Goal: Task Accomplishment & Management: Manage account settings

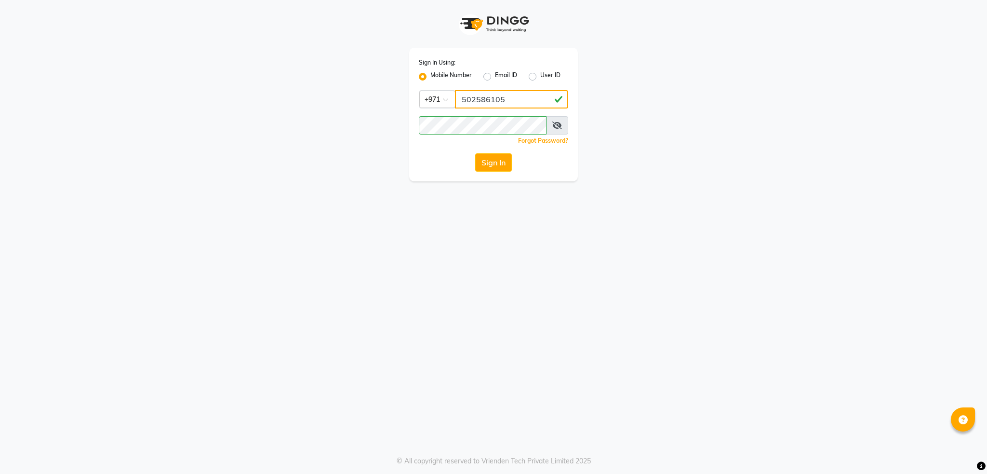
click at [506, 96] on input "502586105" at bounding box center [511, 99] width 113 height 18
type input "5"
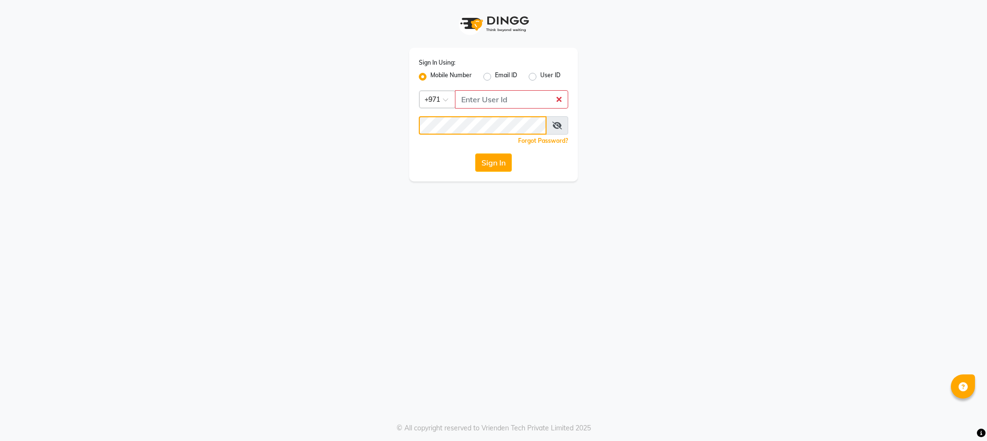
click at [346, 128] on div "Sign In Using: Mobile Number Email ID User ID Country Code × +971 Remember me F…" at bounding box center [494, 90] width 550 height 181
click at [479, 104] on input "Username" at bounding box center [511, 99] width 113 height 18
type input "501893430"
click at [441, 217] on div "Sign In Using: Mobile Number Email ID User ID Country Code × [PHONE_NUMBER] Rem…" at bounding box center [493, 220] width 987 height 441
click at [500, 151] on div "Sign In Using: Mobile Number Email ID User ID Country Code × [PHONE_NUMBER] Rem…" at bounding box center [493, 115] width 169 height 134
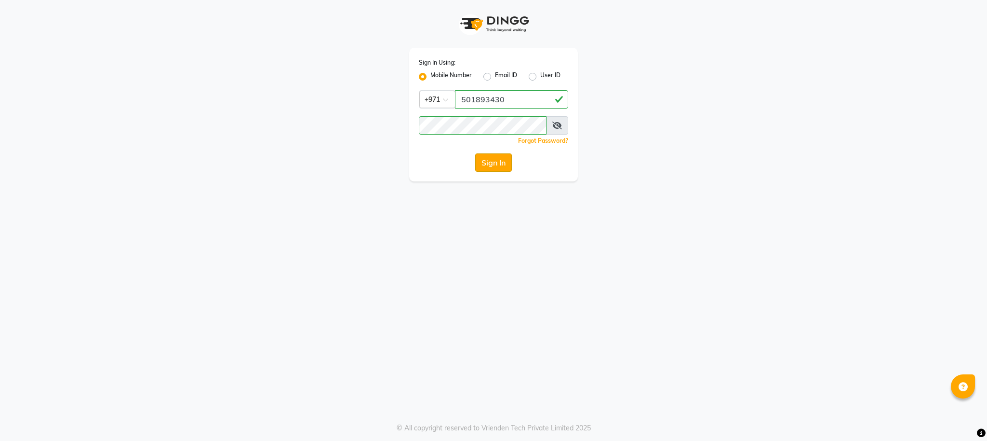
click at [499, 161] on button "Sign In" at bounding box center [493, 162] width 37 height 18
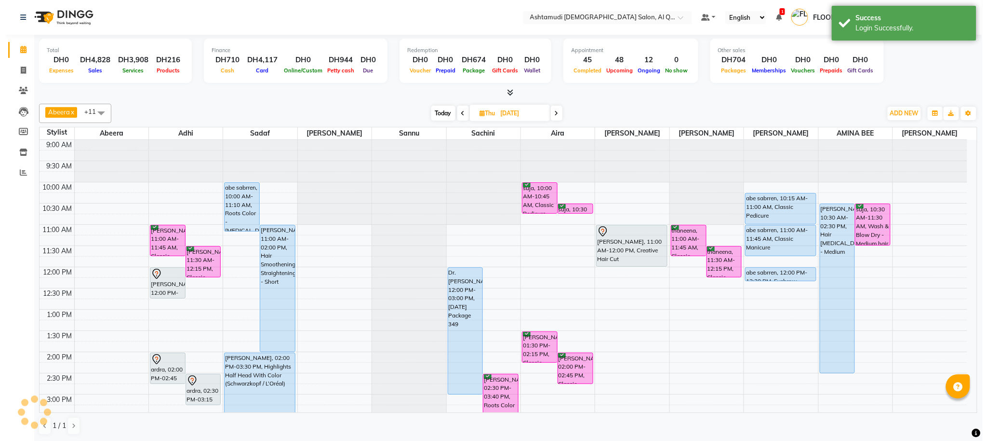
scroll to position [268, 0]
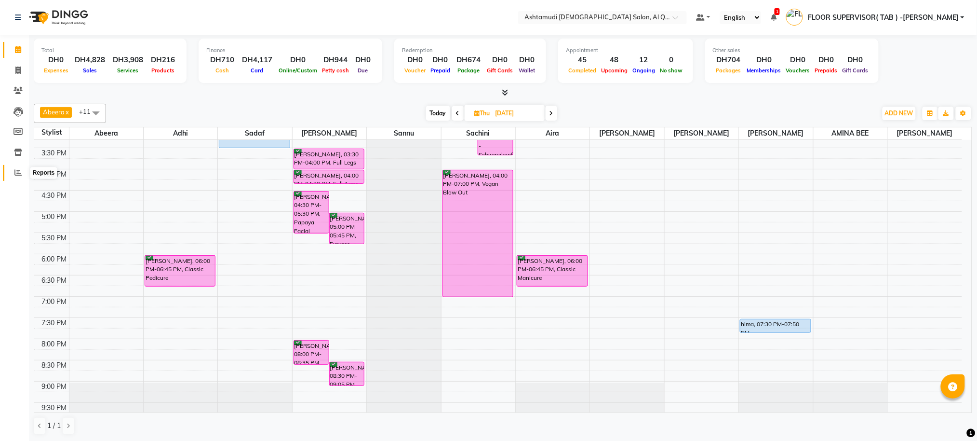
click at [20, 170] on icon at bounding box center [17, 172] width 7 height 7
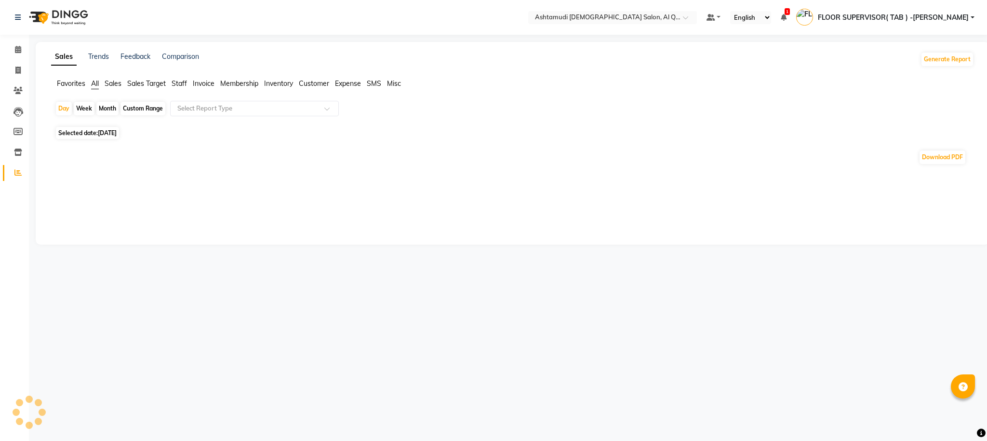
drag, startPoint x: 148, startPoint y: 112, endPoint x: 124, endPoint y: 143, distance: 38.9
click at [148, 111] on div "Custom Range" at bounding box center [143, 108] width 45 height 13
click at [136, 110] on div "Custom Range" at bounding box center [143, 108] width 45 height 13
select select "9"
select select "2025"
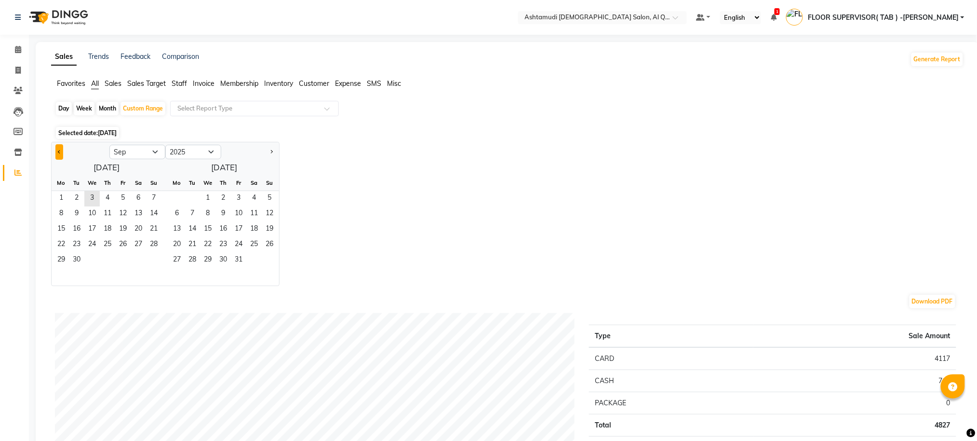
click at [60, 152] on span "Previous month" at bounding box center [59, 150] width 3 height 3
select select "8"
click at [118, 195] on span "1" at bounding box center [122, 198] width 15 height 15
click at [151, 257] on span "31" at bounding box center [153, 260] width 15 height 15
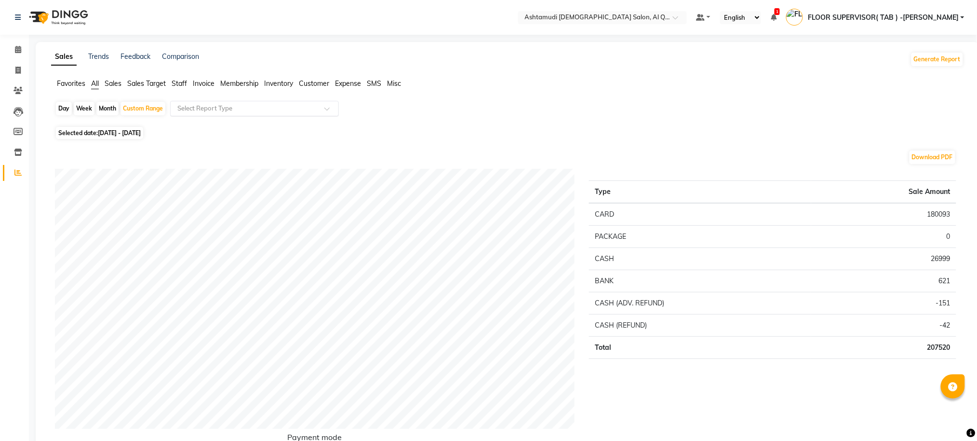
click at [194, 102] on div "Select Report Type" at bounding box center [254, 108] width 169 height 15
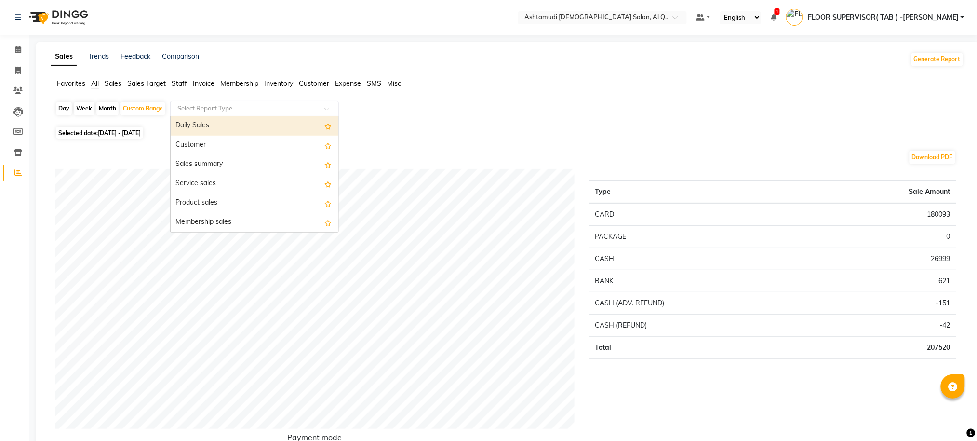
click at [197, 109] on input "text" at bounding box center [244, 109] width 139 height 10
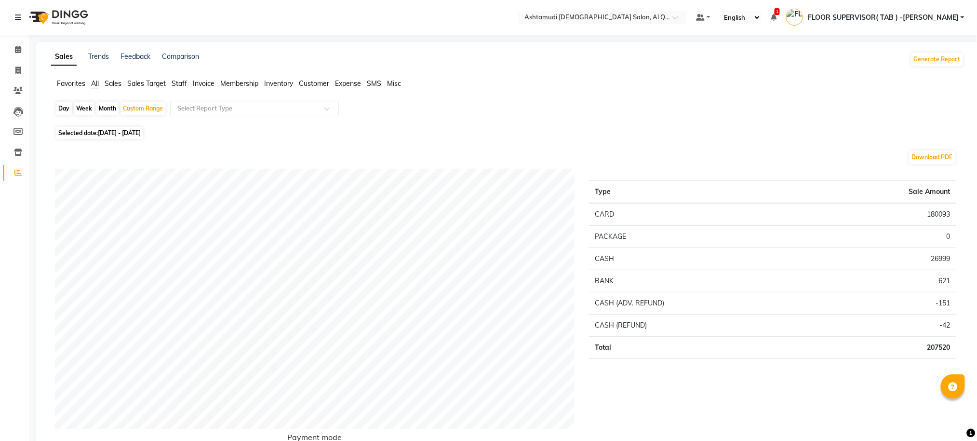
click at [182, 84] on span "Staff" at bounding box center [179, 83] width 15 height 9
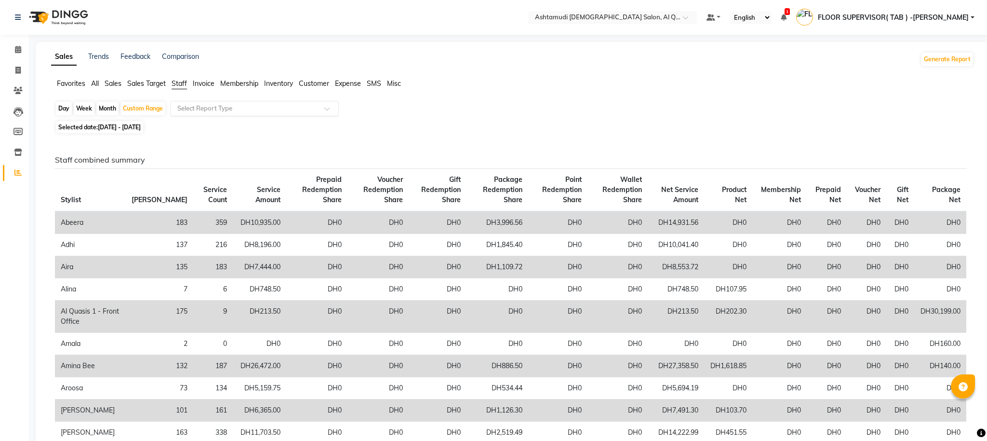
click at [201, 112] on input "text" at bounding box center [244, 109] width 139 height 10
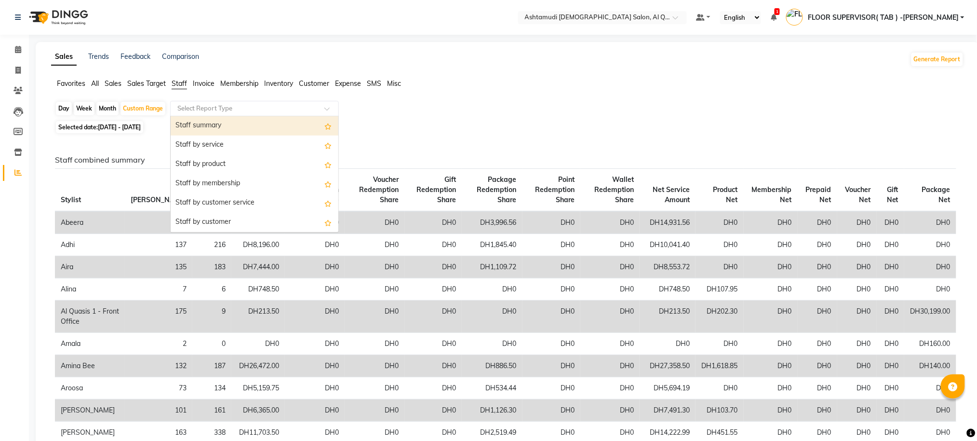
click at [210, 127] on div "Staff summary" at bounding box center [255, 125] width 168 height 19
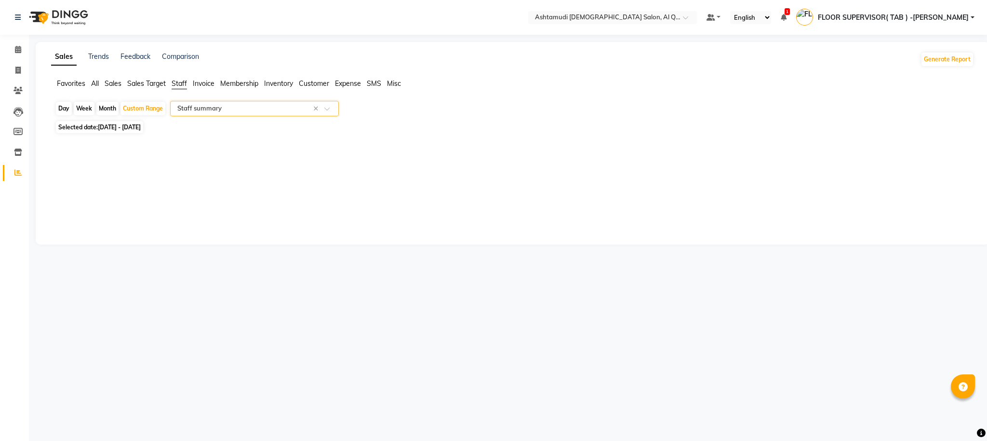
select select "full_report"
select select "csv"
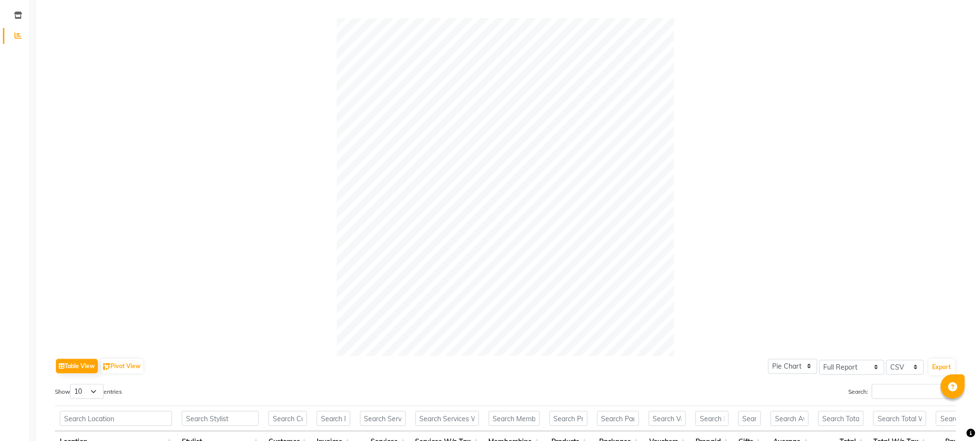
scroll to position [33, 0]
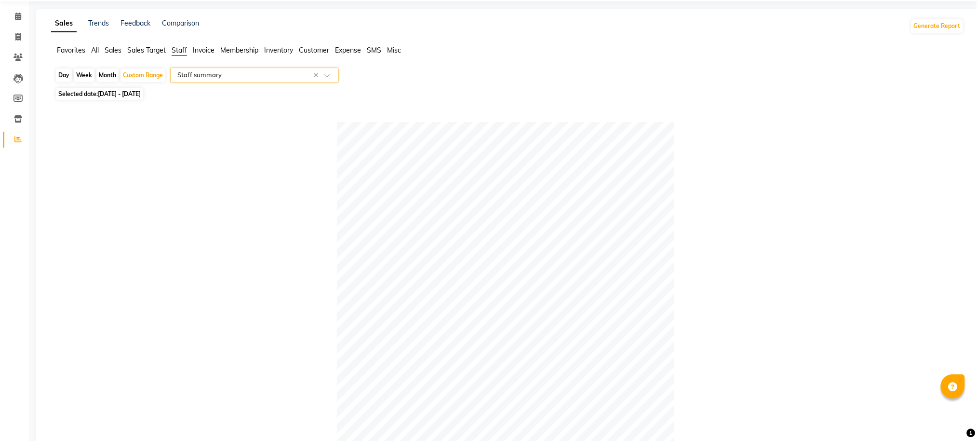
click at [275, 79] on input "text" at bounding box center [244, 75] width 139 height 10
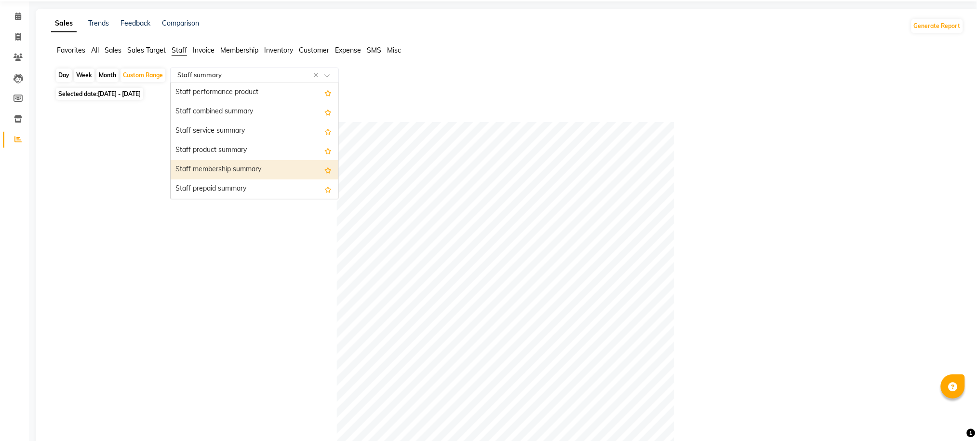
scroll to position [128, 0]
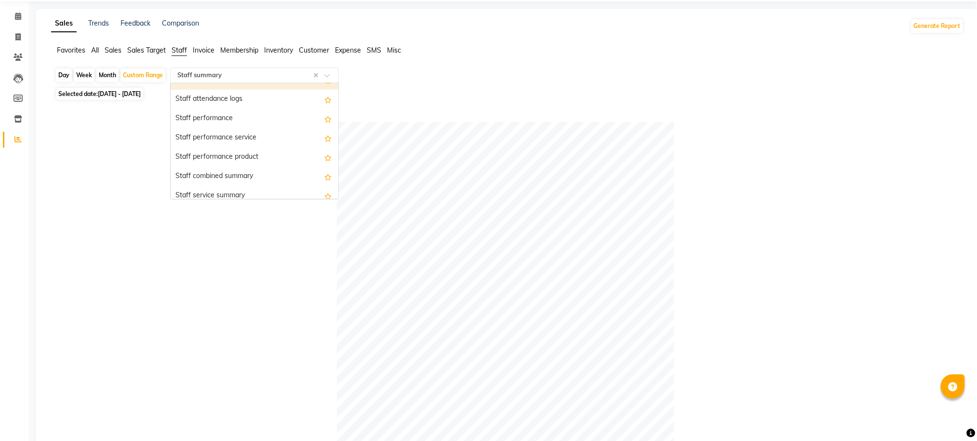
click at [234, 68] on div "Select Report Type × Staff summary ×" at bounding box center [254, 74] width 169 height 15
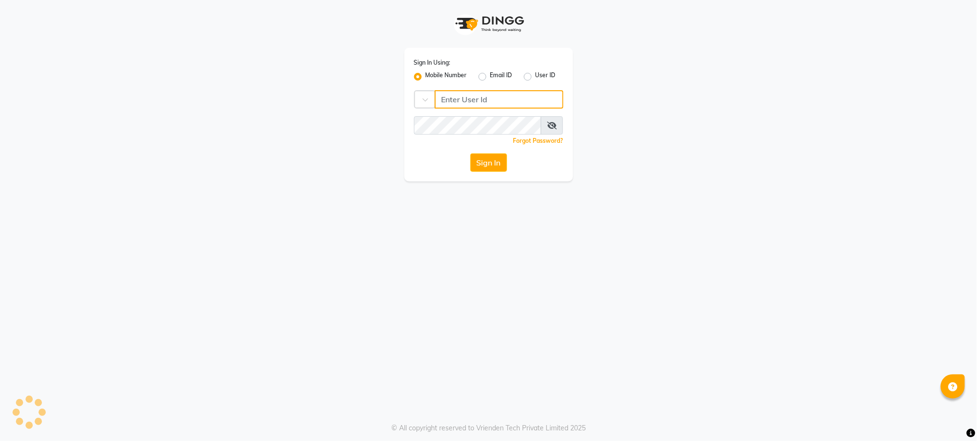
type input "502586105"
click at [494, 162] on button "Sign In" at bounding box center [493, 162] width 37 height 18
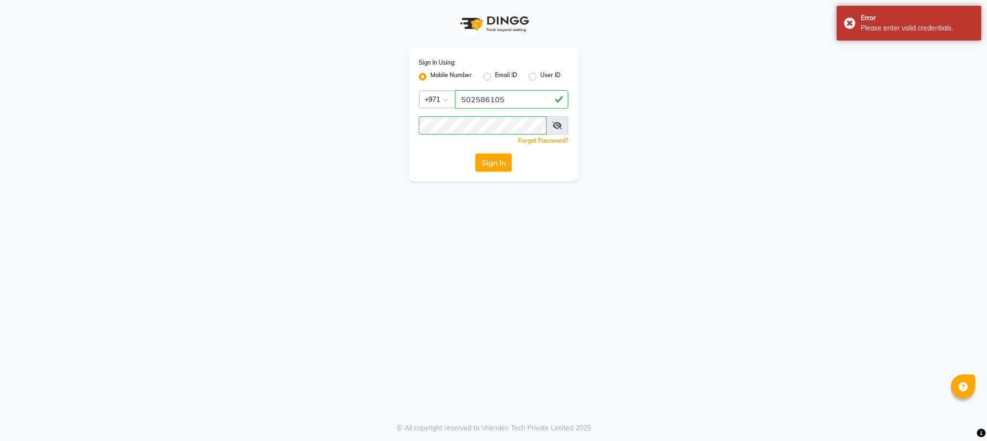
click at [832, 26] on app-login "Sign In Using: Mobile Number Email ID User ID Country Code × [PHONE_NUMBER] Rem…" at bounding box center [493, 90] width 987 height 181
click at [503, 158] on button "Sign In" at bounding box center [493, 162] width 37 height 18
drag, startPoint x: 518, startPoint y: 100, endPoint x: 451, endPoint y: 110, distance: 67.3
click at [452, 110] on div "Sign In Using: Mobile Number Email ID User ID Country Code × [PHONE_NUMBER] Rem…" at bounding box center [493, 115] width 169 height 134
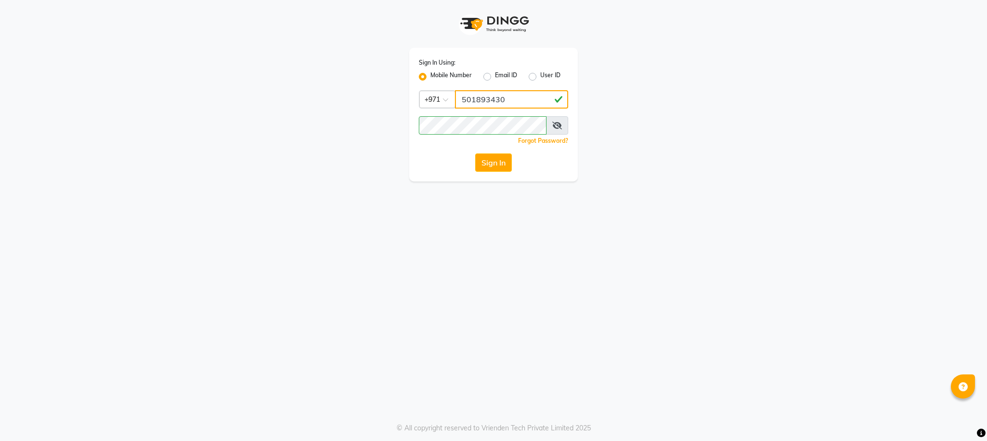
type input "501893430"
click at [311, 126] on div "Sign In Using: Mobile Number Email ID User ID Country Code × [PHONE_NUMBER] Rem…" at bounding box center [494, 90] width 550 height 181
drag, startPoint x: 268, startPoint y: 203, endPoint x: 288, endPoint y: 196, distance: 21.3
click at [268, 203] on div "Sign In Using: Mobile Number Email ID User ID Country Code × [PHONE_NUMBER] Rem…" at bounding box center [493, 220] width 987 height 441
click at [477, 164] on button "Sign In" at bounding box center [493, 162] width 37 height 18
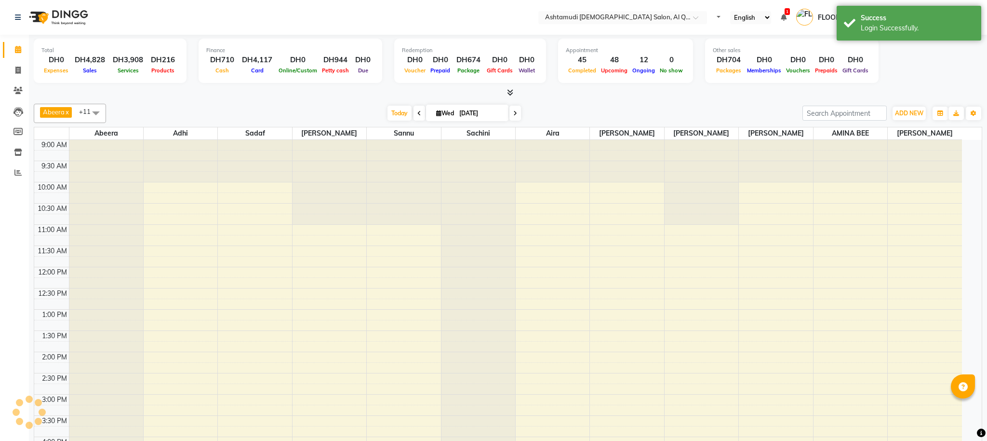
select select "en"
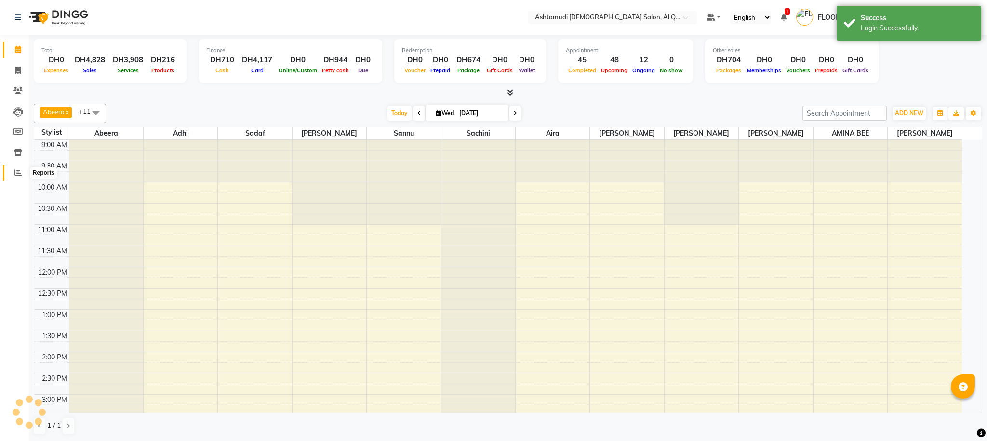
click at [21, 174] on span at bounding box center [18, 172] width 17 height 11
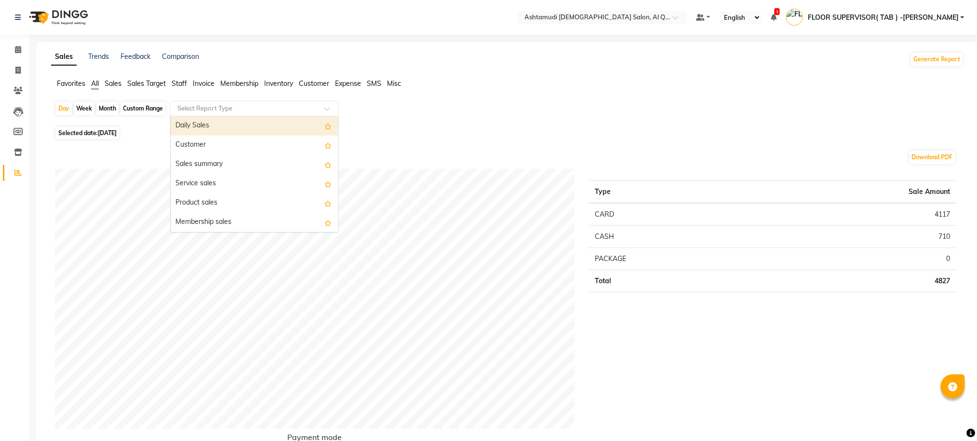
click at [205, 115] on div "Select Report Type" at bounding box center [254, 108] width 169 height 15
type input "staff c"
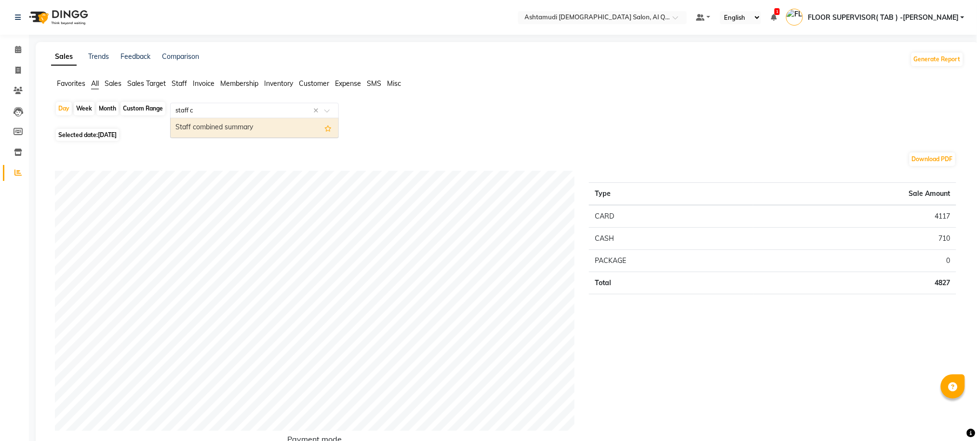
click at [222, 131] on div "Staff combined summary" at bounding box center [255, 127] width 168 height 19
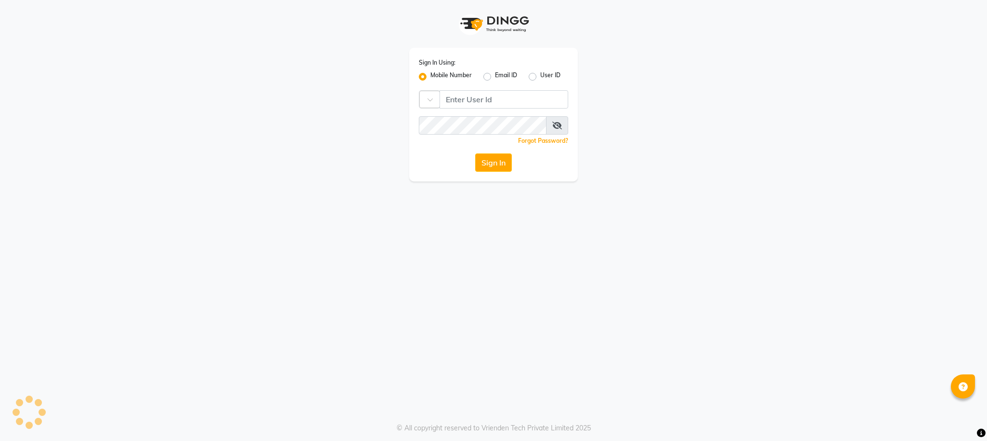
click at [142, 108] on app-login "Sign In Using: Mobile Number Email ID User ID Country Code × Remember me Forgot…" at bounding box center [493, 90] width 987 height 181
type input "502586105"
drag, startPoint x: 526, startPoint y: 96, endPoint x: 437, endPoint y: 98, distance: 88.7
click at [437, 99] on div "Country Code × [PHONE_NUMBER]" at bounding box center [493, 99] width 149 height 18
type input "2"
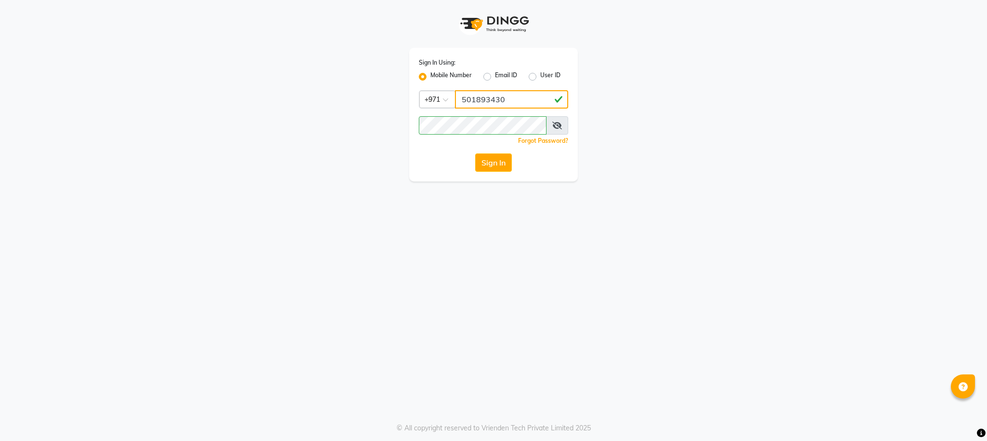
type input "501893430"
click at [459, 232] on div "Sign In Using: Mobile Number Email ID User ID Country Code × [PHONE_NUMBER] Rem…" at bounding box center [493, 220] width 987 height 441
click at [502, 162] on button "Sign In" at bounding box center [493, 162] width 37 height 18
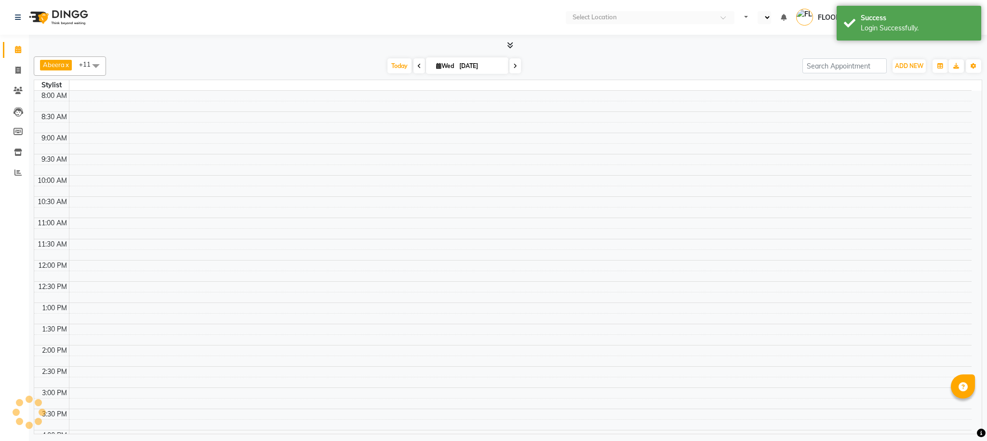
select select "en"
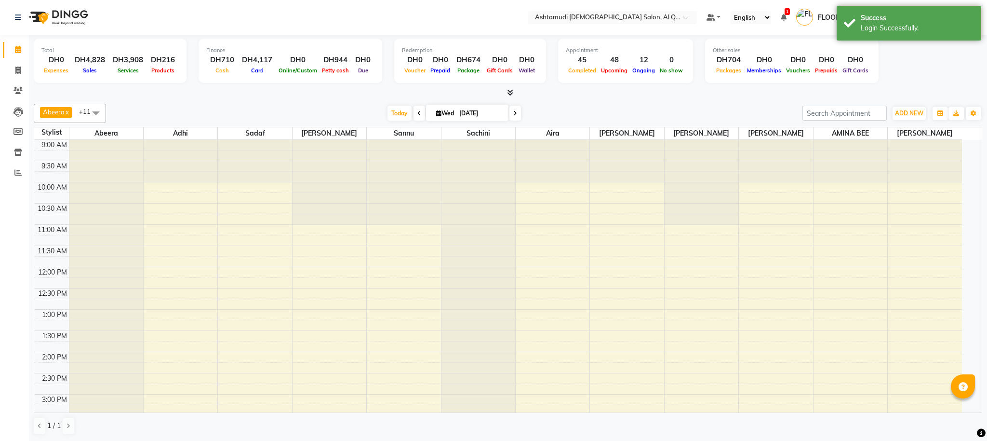
click at [862, 32] on div "Login Successfully." at bounding box center [917, 28] width 113 height 10
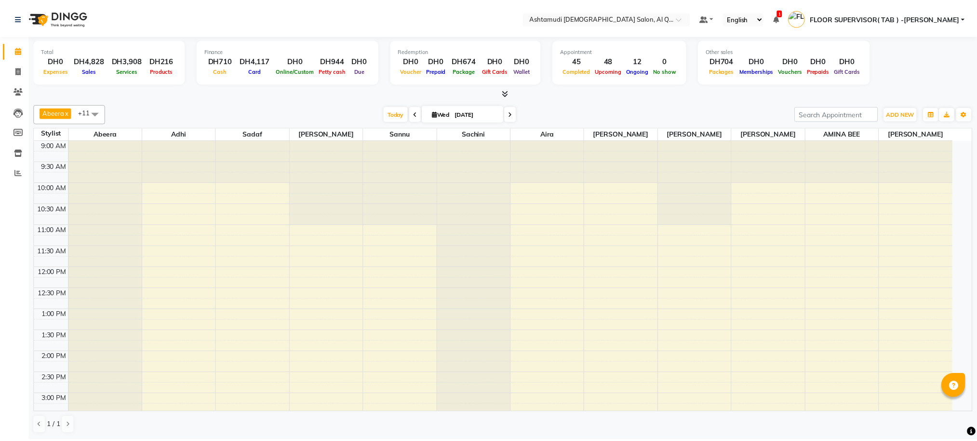
scroll to position [268, 0]
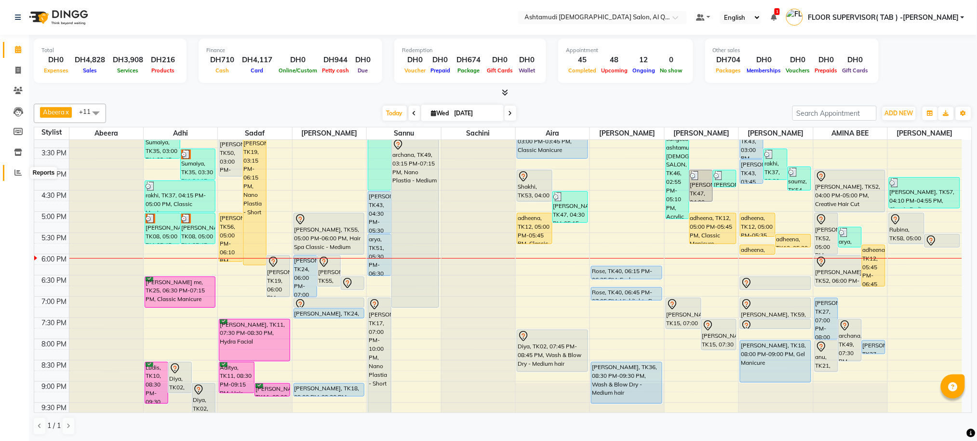
click at [15, 169] on icon at bounding box center [17, 172] width 7 height 7
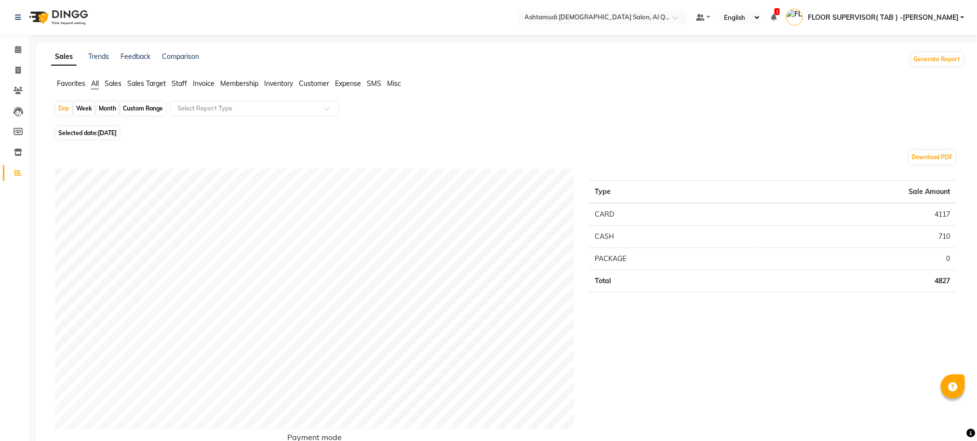
click at [143, 110] on div "Custom Range" at bounding box center [143, 108] width 45 height 13
select select "9"
select select "2025"
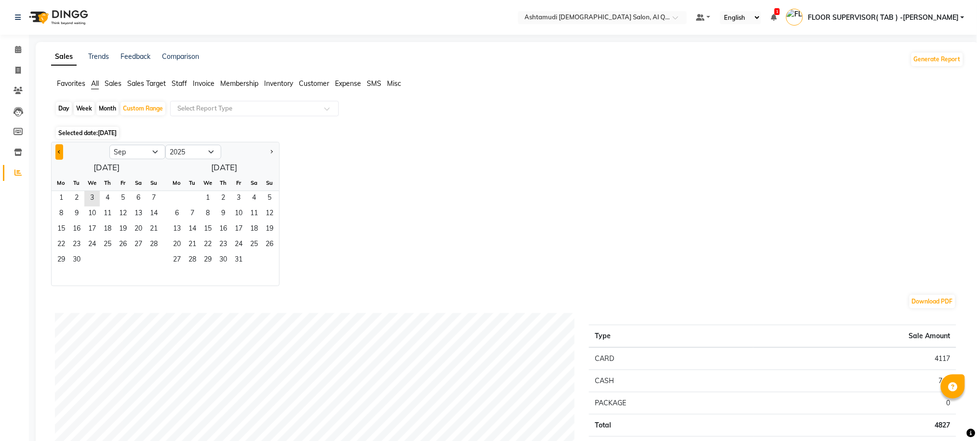
click at [57, 150] on button "Previous month" at bounding box center [59, 151] width 8 height 15
select select "8"
drag, startPoint x: 125, startPoint y: 198, endPoint x: 132, endPoint y: 234, distance: 36.9
click at [125, 197] on span "1" at bounding box center [122, 198] width 15 height 15
click at [155, 258] on span "31" at bounding box center [153, 260] width 15 height 15
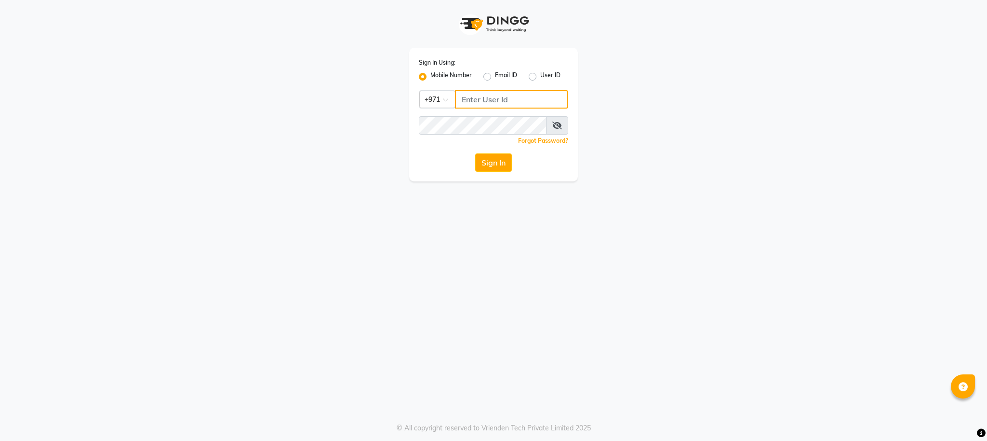
type input "502586105"
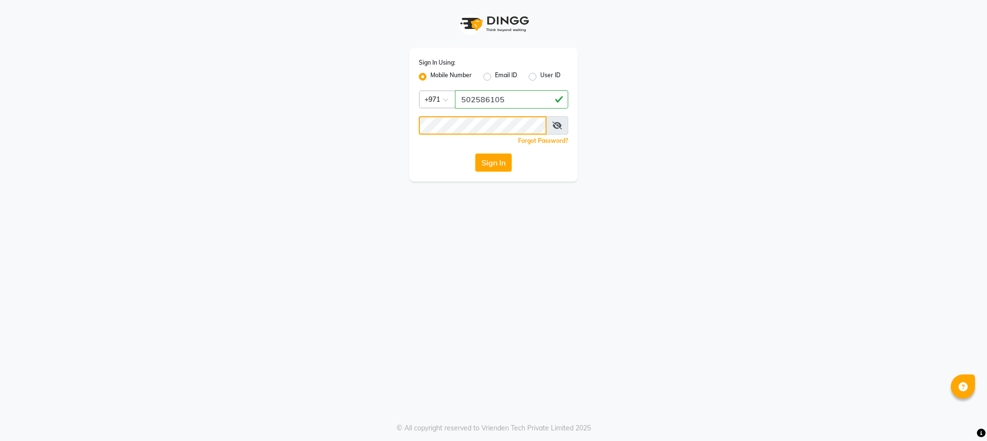
click at [402, 131] on div "Sign In Using: Mobile Number Email ID User ID Country Code × [PHONE_NUMBER] Rem…" at bounding box center [493, 90] width 183 height 181
drag, startPoint x: 472, startPoint y: 109, endPoint x: 405, endPoint y: 109, distance: 67.5
click at [405, 109] on div "Sign In Using: Mobile Number Email ID User ID Country Code × [PHONE_NUMBER] Rem…" at bounding box center [493, 90] width 183 height 181
type input "501893430"
click at [361, 204] on div "Sign In Using: Mobile Number Email ID User ID Country Code × [PHONE_NUMBER] Rem…" at bounding box center [493, 220] width 987 height 441
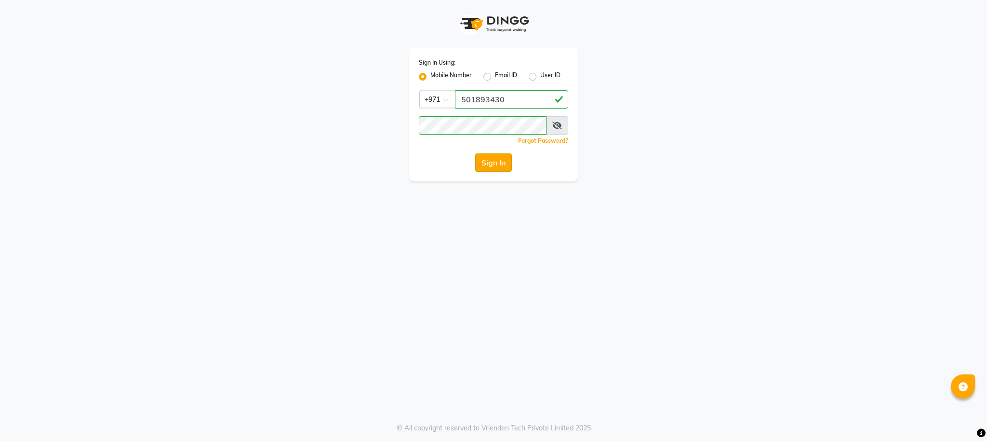
click at [486, 168] on button "Sign In" at bounding box center [493, 162] width 37 height 18
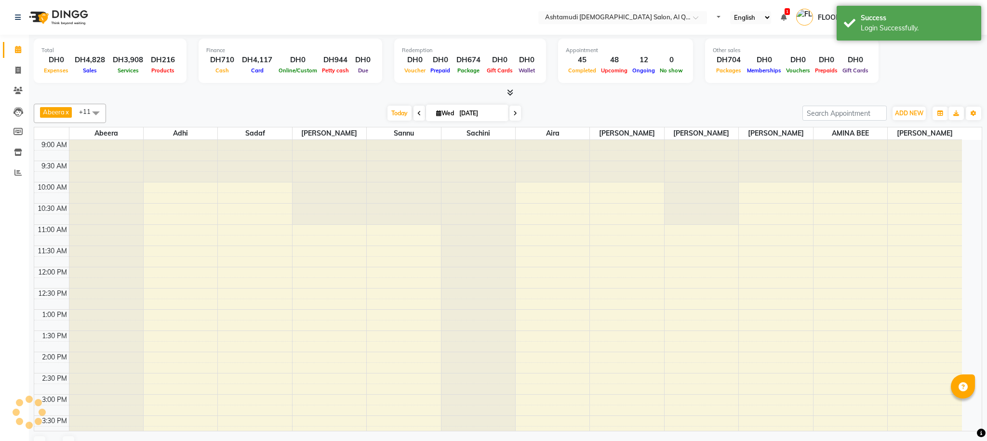
select select "en"
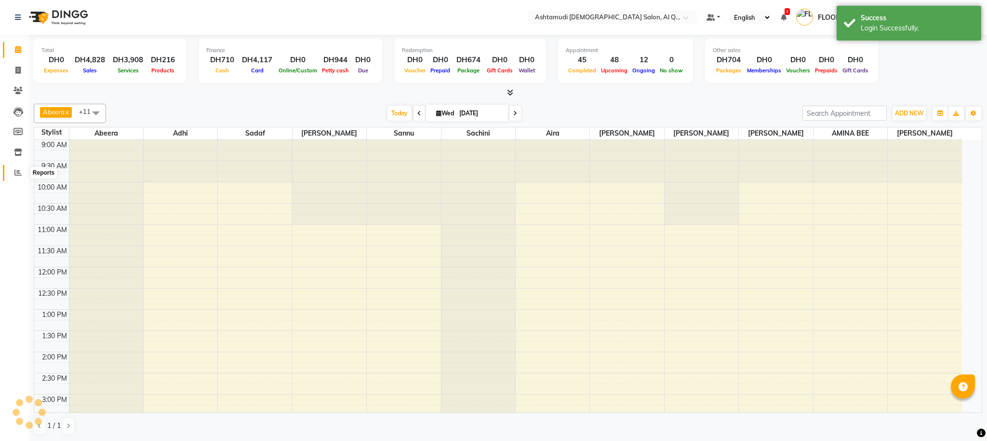
click at [19, 169] on icon at bounding box center [17, 172] width 7 height 7
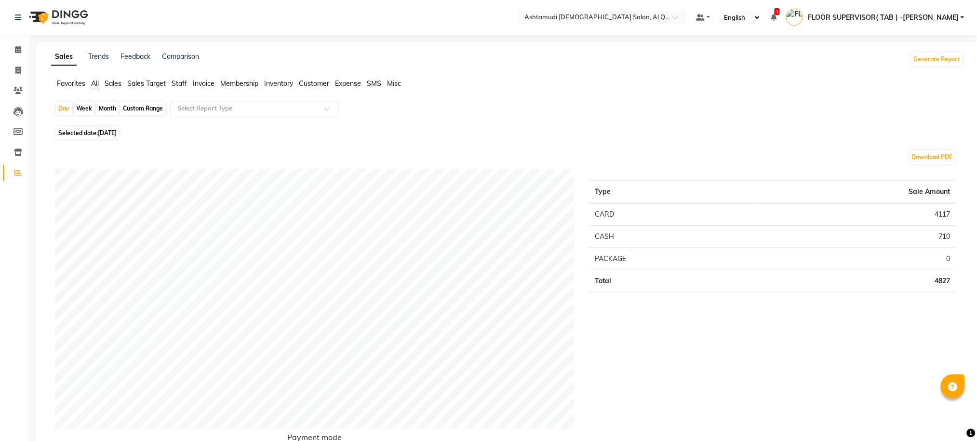
click at [182, 82] on span "Staff" at bounding box center [179, 83] width 15 height 9
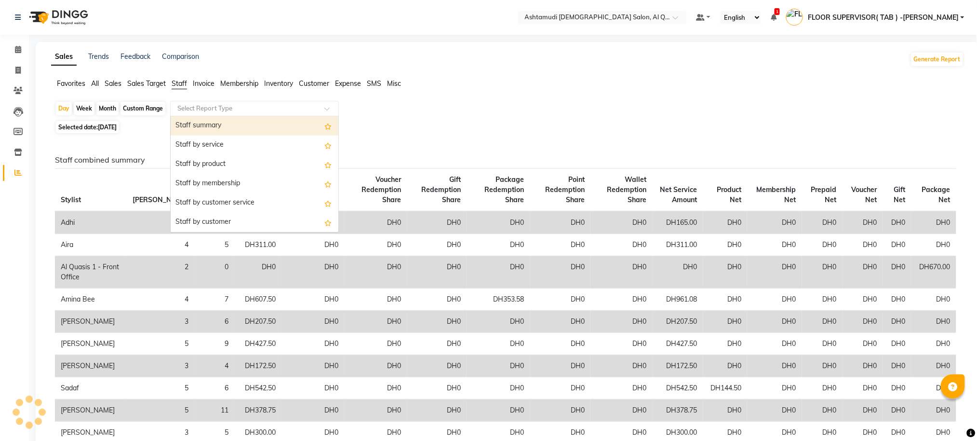
click at [202, 108] on input "text" at bounding box center [244, 109] width 139 height 10
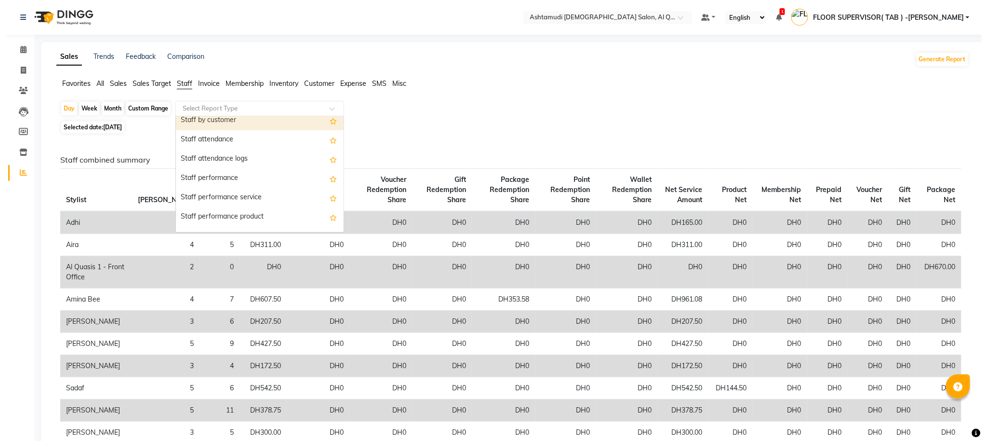
scroll to position [128, 0]
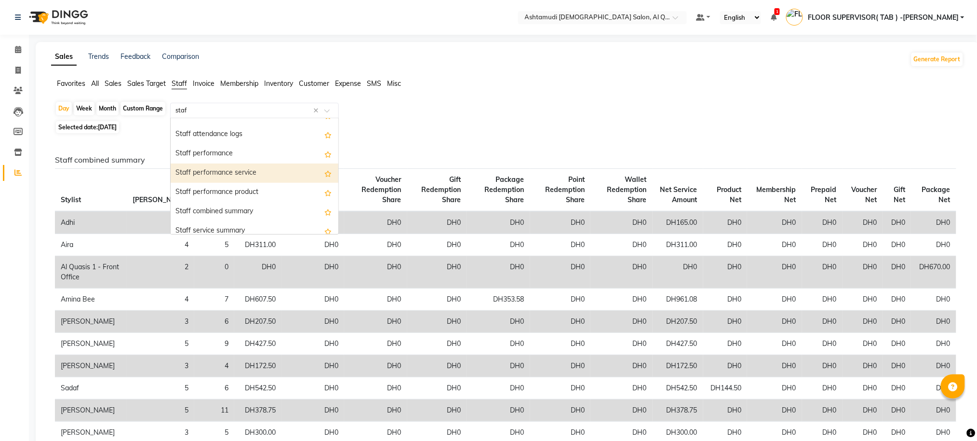
type input "staff"
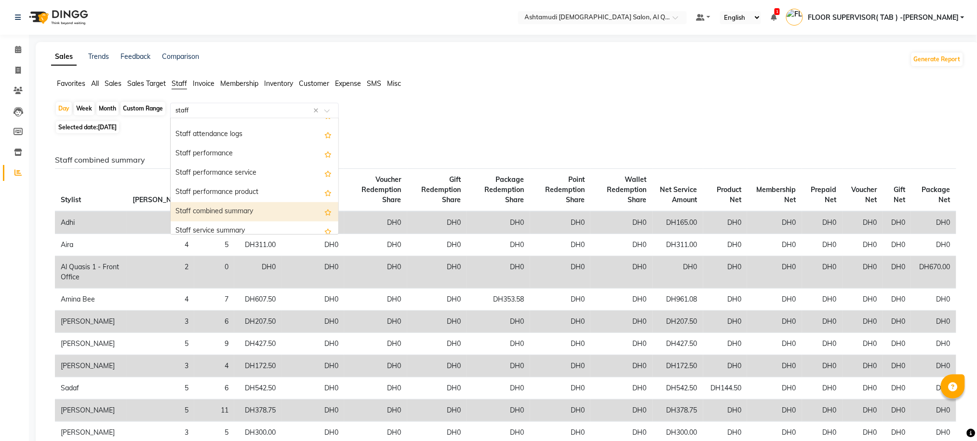
click at [220, 209] on div "Staff combined summary" at bounding box center [255, 211] width 168 height 19
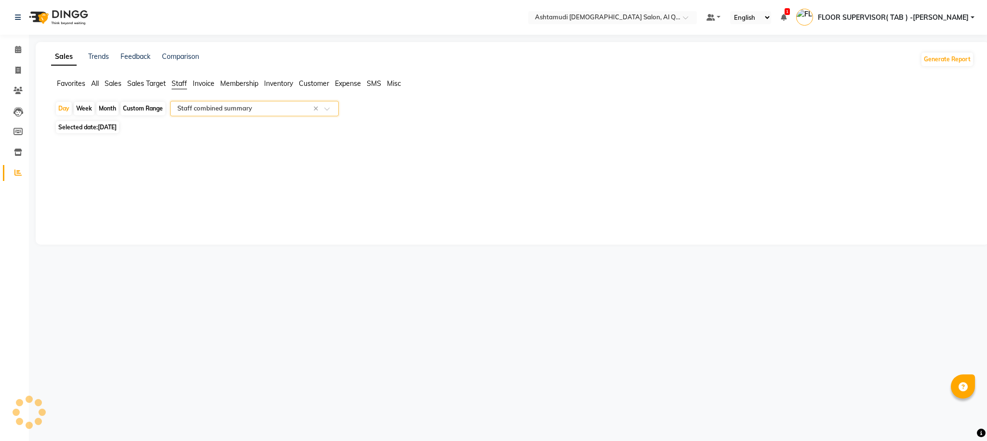
select select "full_report"
select select "csv"
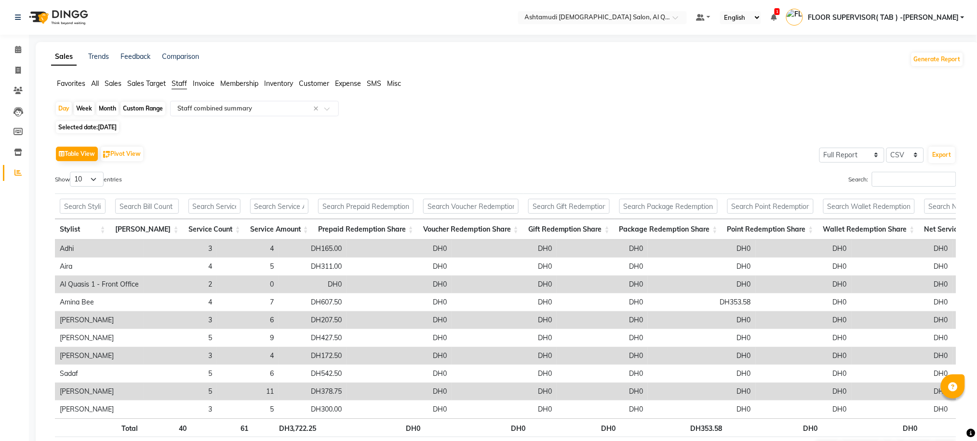
click at [145, 108] on div "Custom Range" at bounding box center [143, 108] width 45 height 13
select select "9"
select select "2025"
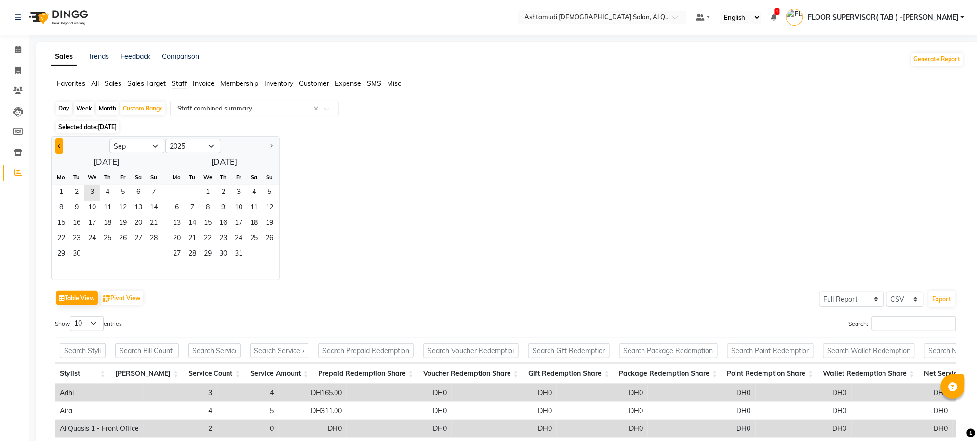
click at [59, 146] on span "Previous month" at bounding box center [59, 145] width 3 height 3
select select "8"
click at [125, 191] on span "1" at bounding box center [122, 192] width 15 height 15
drag, startPoint x: 156, startPoint y: 256, endPoint x: 210, endPoint y: 240, distance: 56.6
click at [154, 255] on span "31" at bounding box center [153, 254] width 15 height 15
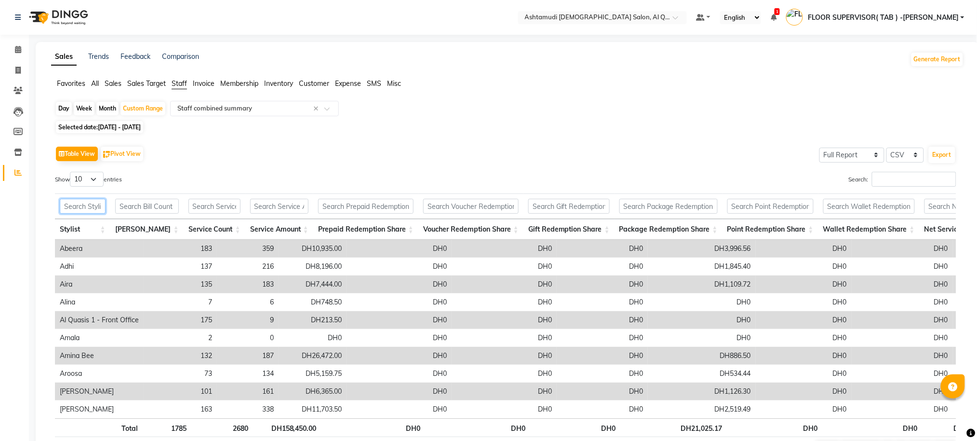
click at [91, 207] on input "text" at bounding box center [83, 206] width 46 height 15
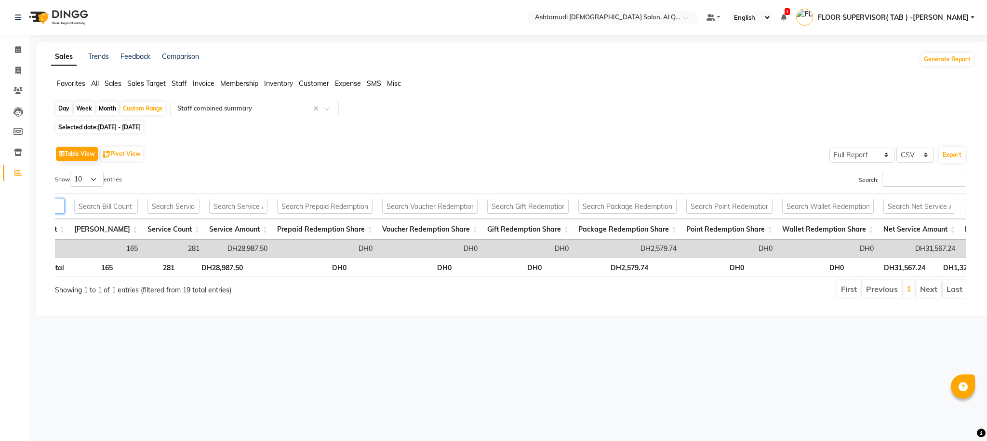
scroll to position [0, 68]
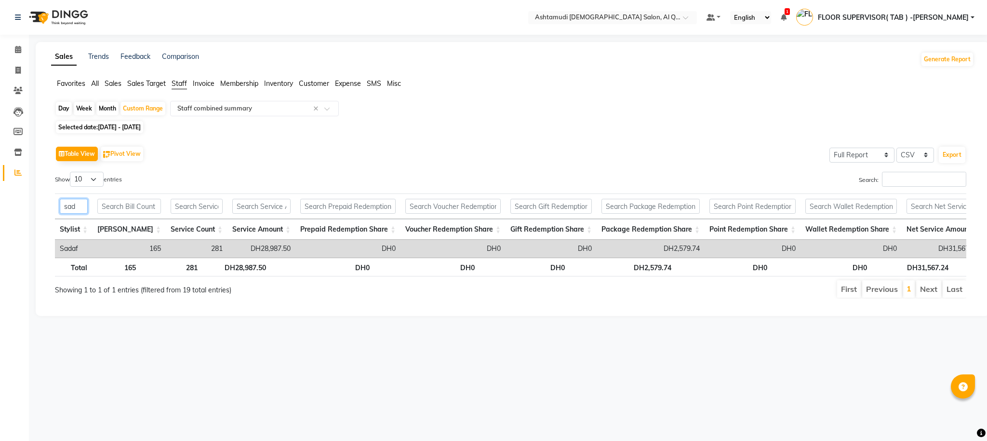
type input "sad"
drag, startPoint x: 222, startPoint y: 248, endPoint x: 278, endPoint y: 248, distance: 55.4
click at [278, 248] on tr "Sadaf 165 281 DH28,987.50 DH0 DH0 DH0 DH2,579.74 DH0 DH0 DH31,567.24 DH1,324.75…" at bounding box center [689, 249] width 1269 height 18
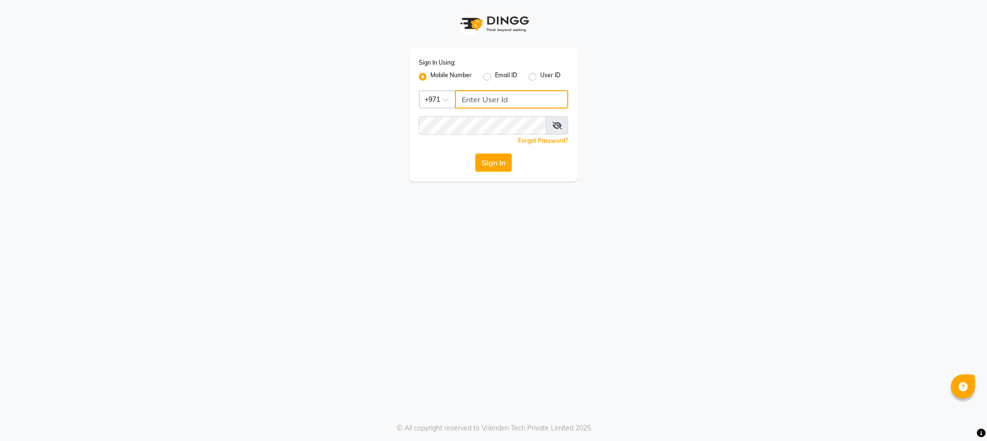
type input "502586105"
drag, startPoint x: 517, startPoint y: 100, endPoint x: 407, endPoint y: 95, distance: 110.5
click at [407, 95] on div "Sign In Using: Mobile Number Email ID User ID Country Code × [PHONE_NUMBER] Rem…" at bounding box center [493, 90] width 183 height 181
type input "501893430"
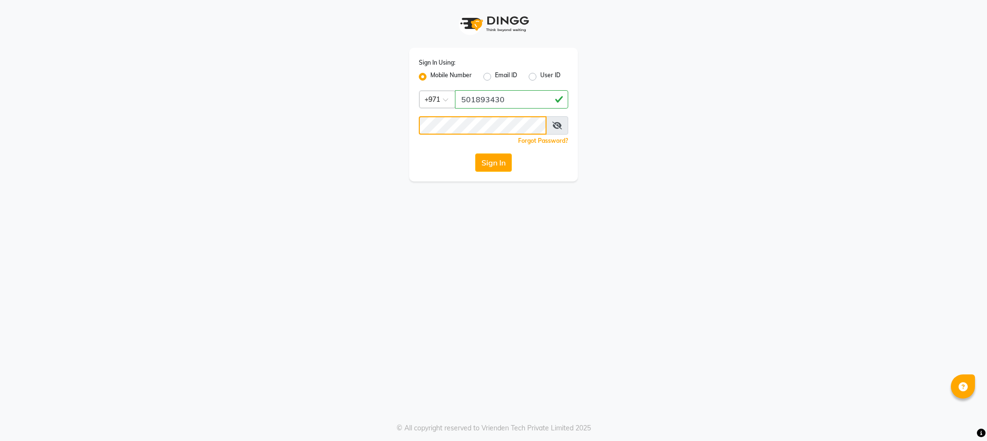
click at [363, 130] on div "Sign In Using: Mobile Number Email ID User ID Country Code × [PHONE_NUMBER] Rem…" at bounding box center [494, 90] width 550 height 181
click at [419, 202] on div "Sign In Using: Mobile Number Email ID User ID Country Code × [PHONE_NUMBER] Rem…" at bounding box center [493, 220] width 987 height 441
click at [487, 165] on button "Sign In" at bounding box center [493, 162] width 37 height 18
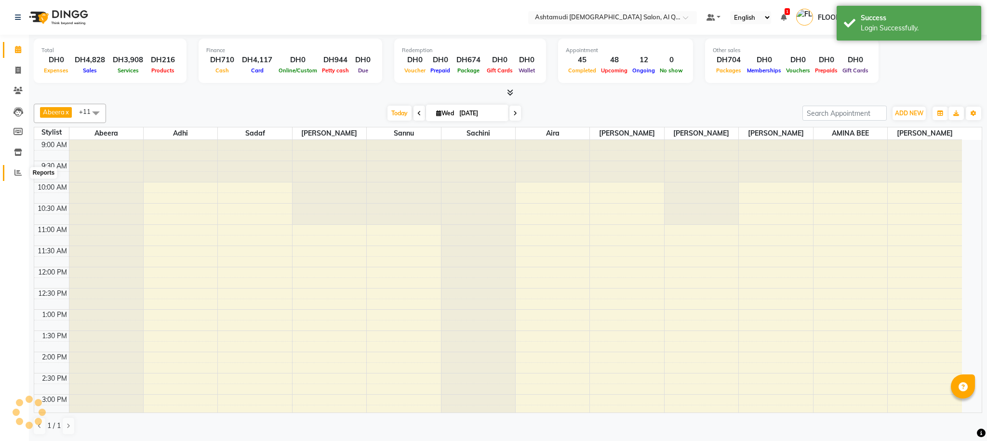
click at [16, 175] on icon at bounding box center [17, 172] width 7 height 7
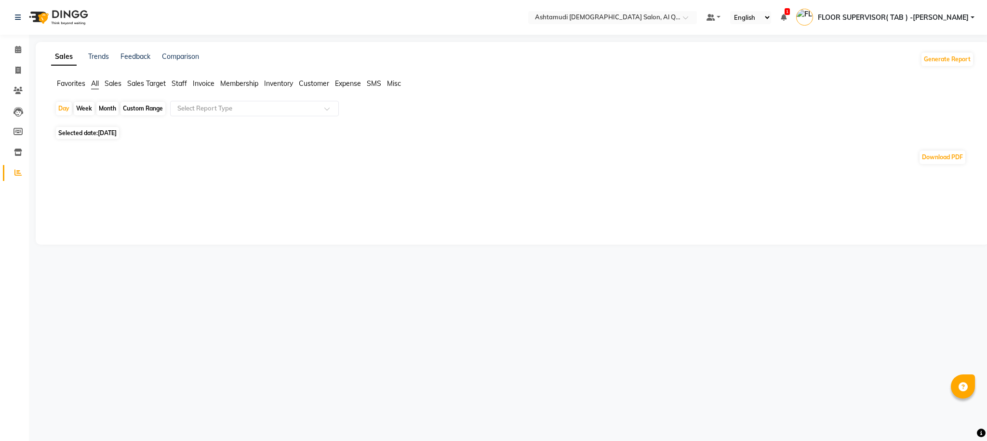
click at [144, 108] on div "Custom Range" at bounding box center [143, 108] width 45 height 13
click at [58, 153] on div "Download PDF" at bounding box center [511, 156] width 912 height 15
drag, startPoint x: 132, startPoint y: 114, endPoint x: 115, endPoint y: 129, distance: 22.5
click at [132, 115] on div "Custom Range" at bounding box center [143, 108] width 45 height 13
select select "9"
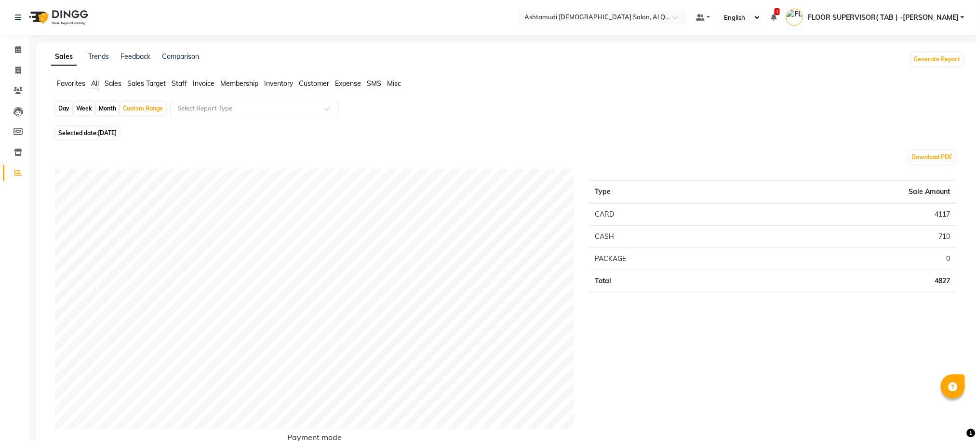
select select "2025"
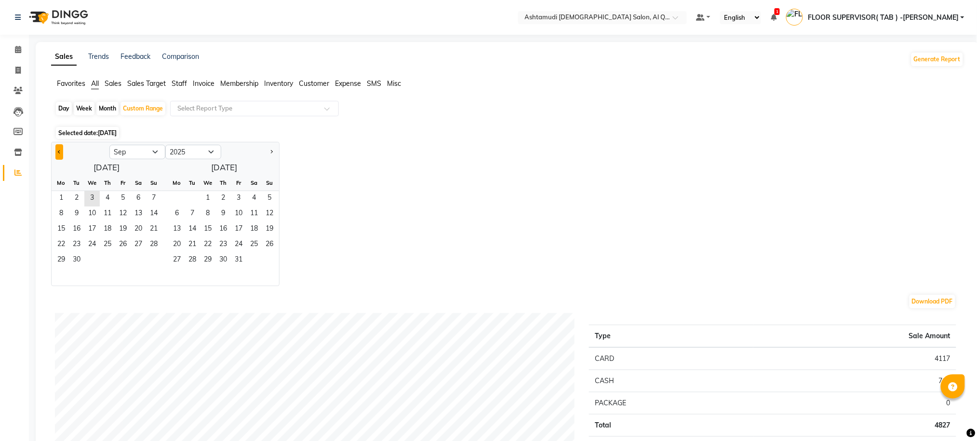
click at [58, 153] on span "Previous month" at bounding box center [59, 150] width 3 height 3
select select "8"
click at [123, 195] on span "1" at bounding box center [122, 198] width 15 height 15
click at [155, 261] on span "31" at bounding box center [153, 260] width 15 height 15
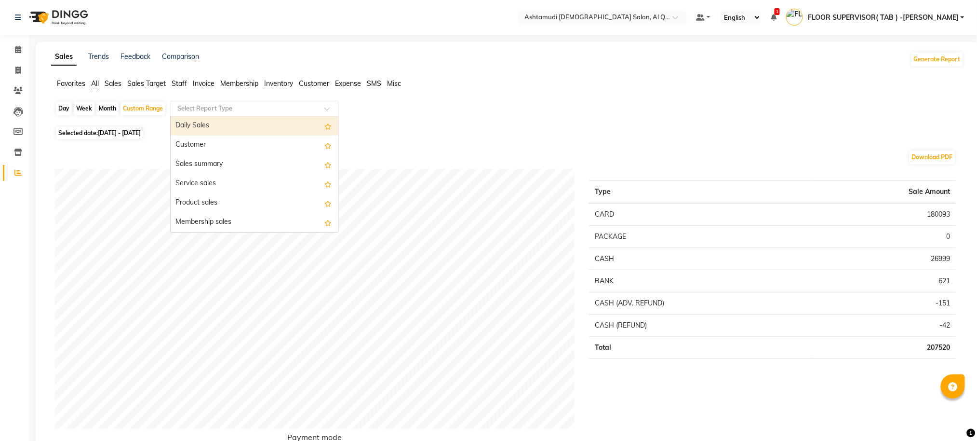
click at [285, 112] on input "text" at bounding box center [244, 109] width 139 height 10
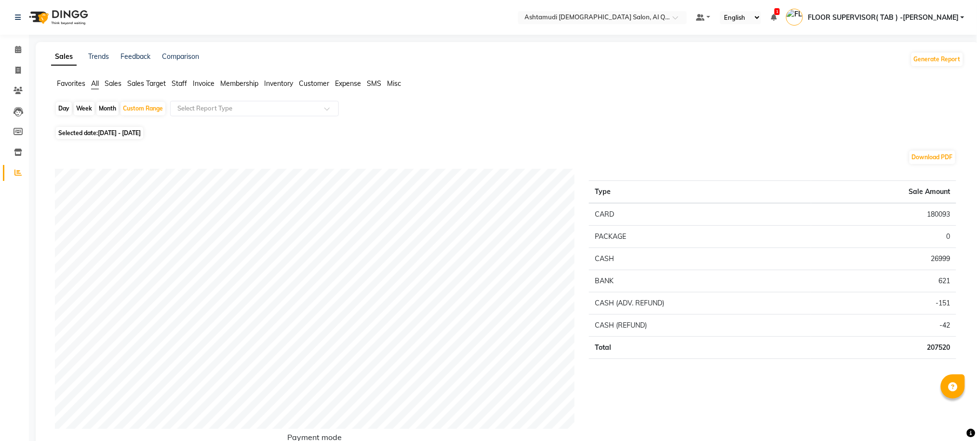
click at [181, 83] on span "Staff" at bounding box center [179, 83] width 15 height 9
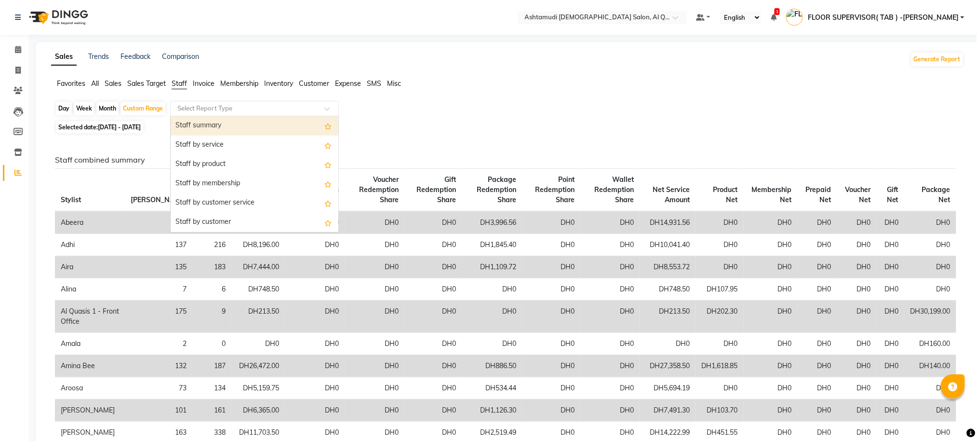
click at [221, 112] on input "text" at bounding box center [244, 109] width 139 height 10
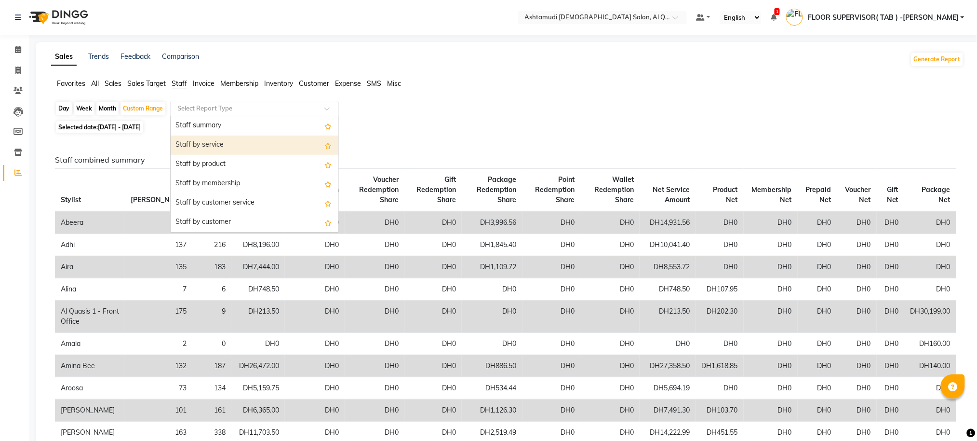
click at [215, 145] on div "Staff by service" at bounding box center [255, 144] width 168 height 19
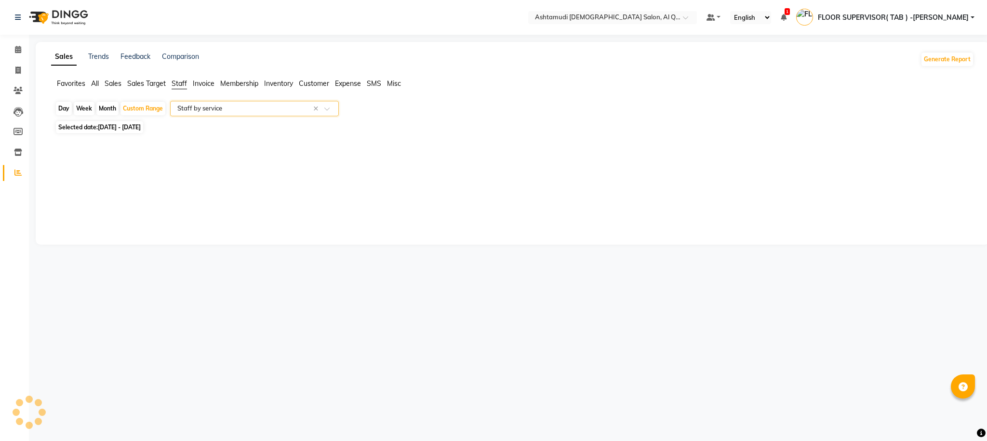
select select "full_report"
select select "csv"
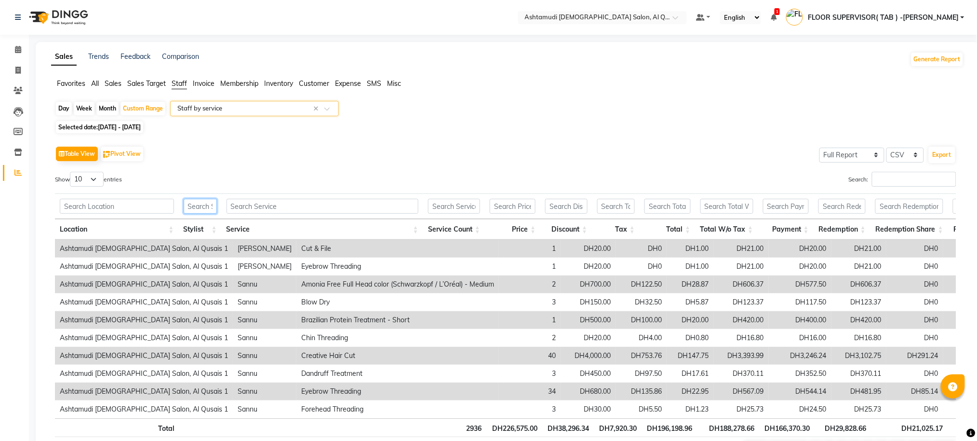
click at [203, 209] on input "text" at bounding box center [200, 206] width 33 height 15
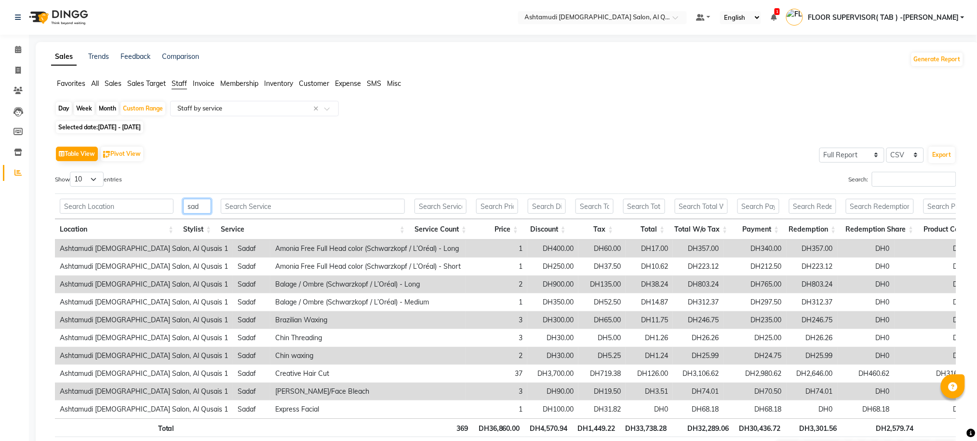
type input "[PERSON_NAME]"
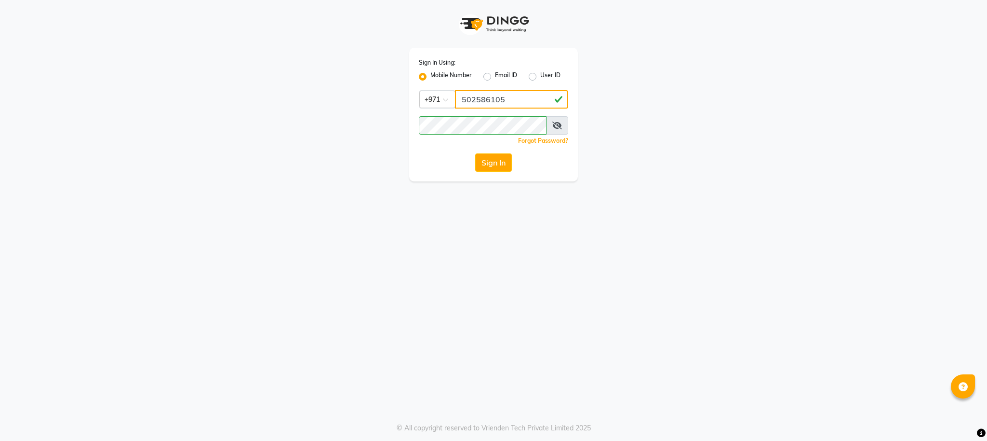
click at [543, 103] on input "502586105" at bounding box center [511, 99] width 113 height 18
type input "5"
click at [539, 99] on input "50" at bounding box center [511, 99] width 113 height 18
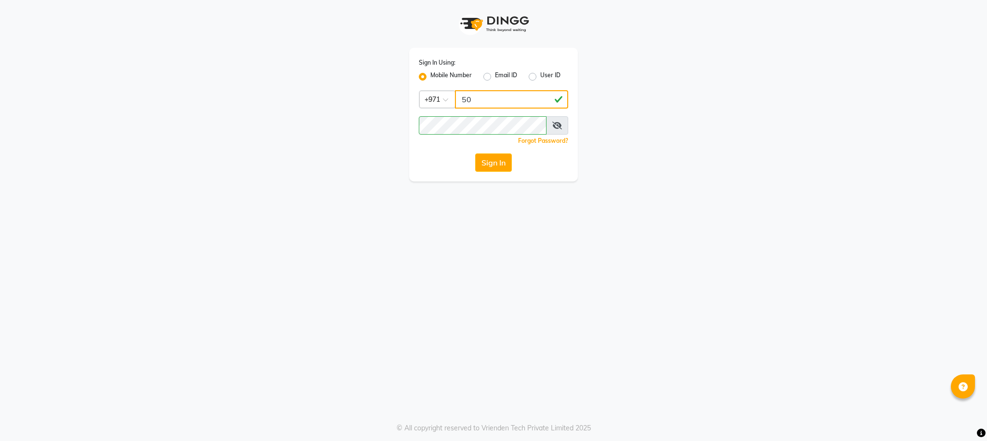
click at [541, 99] on input "50" at bounding box center [511, 99] width 113 height 18
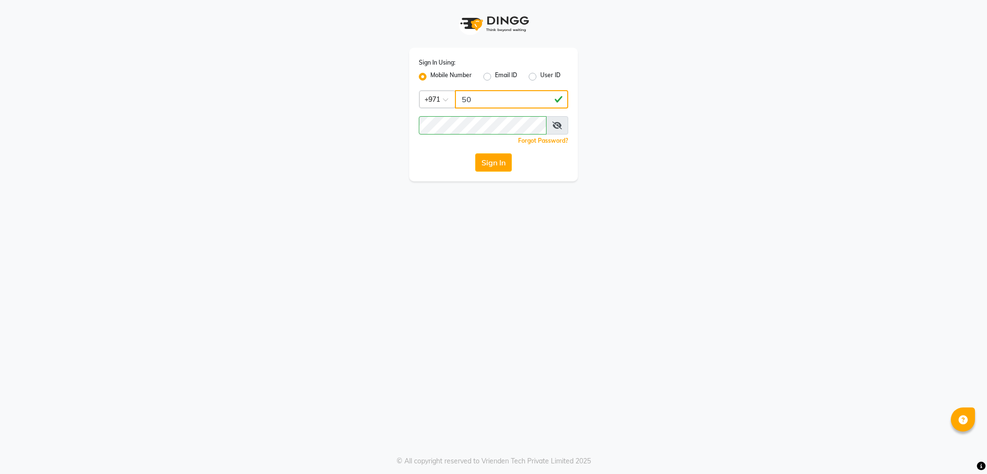
click at [497, 96] on input "50" at bounding box center [511, 99] width 113 height 18
type input "501893430"
click at [382, 123] on div "Sign In Using: Mobile Number Email ID User ID Country Code × [PHONE_NUMBER] Rem…" at bounding box center [494, 90] width 550 height 181
drag, startPoint x: 327, startPoint y: 218, endPoint x: 355, endPoint y: 202, distance: 32.4
click at [328, 217] on div "Sign In Using: Mobile Number Email ID User ID Country Code × [PHONE_NUMBER] Rem…" at bounding box center [493, 237] width 987 height 474
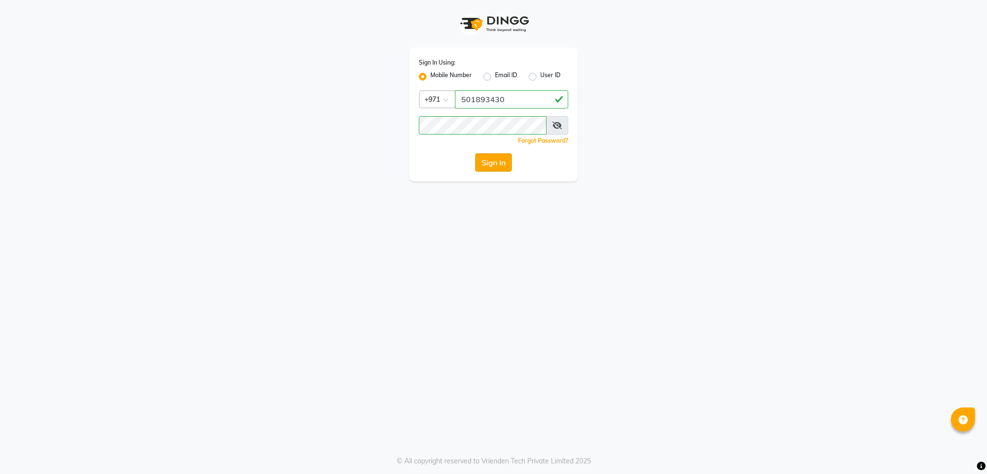
click at [502, 165] on button "Sign In" at bounding box center [493, 162] width 37 height 18
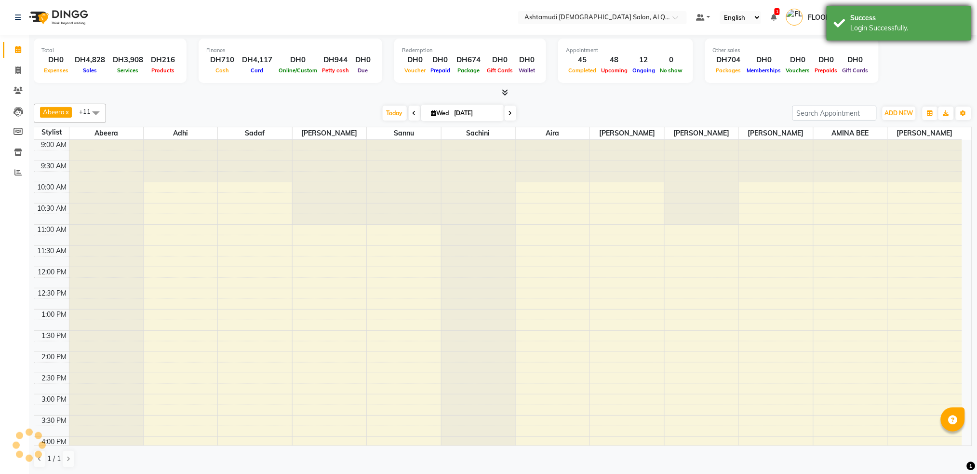
scroll to position [282, 0]
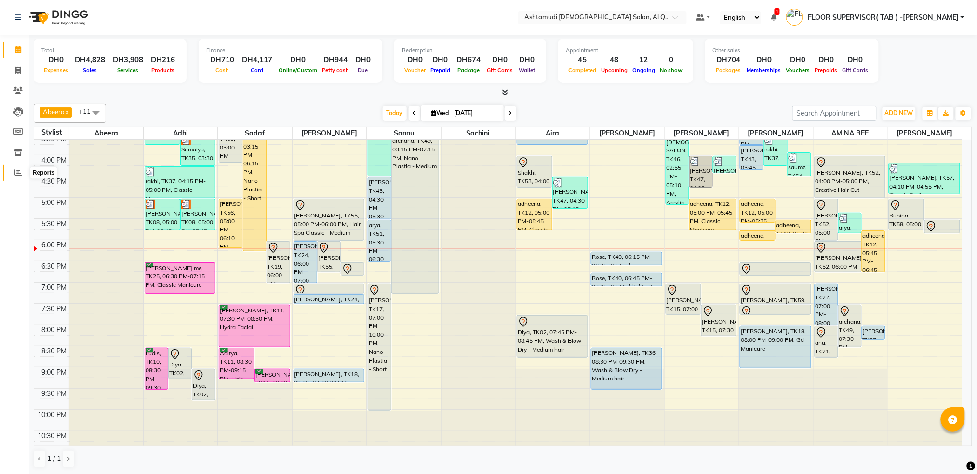
click at [19, 172] on icon at bounding box center [17, 172] width 7 height 7
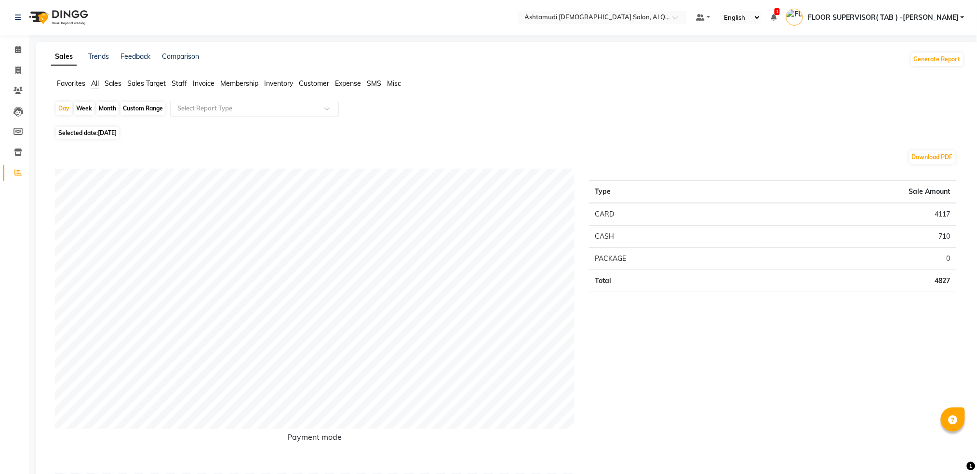
click at [251, 108] on input "text" at bounding box center [244, 109] width 139 height 10
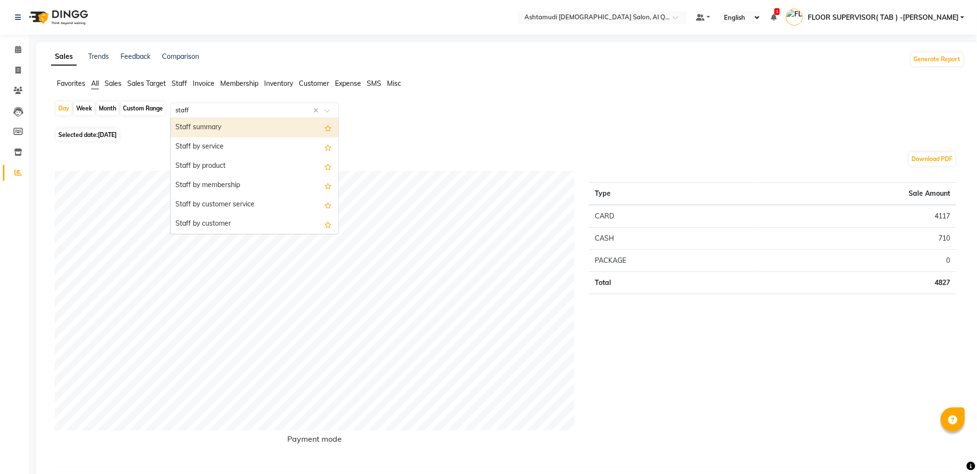
type input "staff c"
click at [150, 108] on div "Custom Range" at bounding box center [143, 108] width 45 height 13
select select "9"
select select "2025"
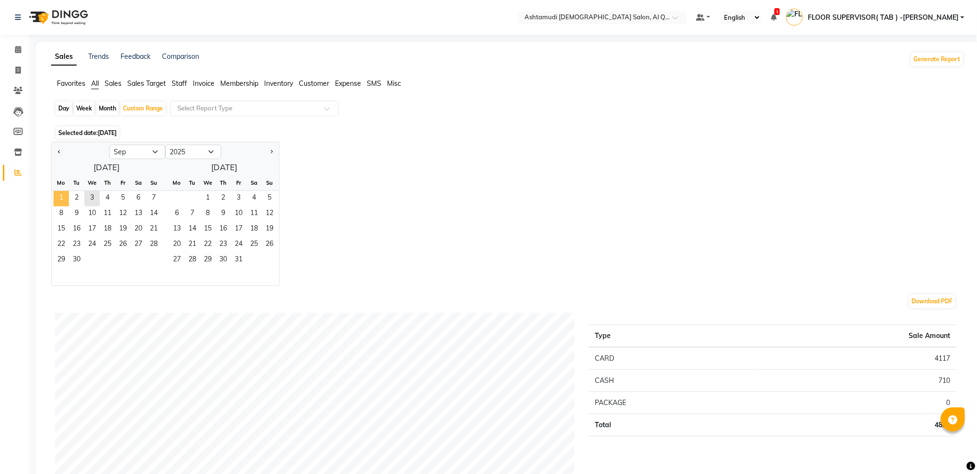
click at [62, 199] on span "1" at bounding box center [61, 198] width 15 height 15
click at [57, 149] on button "Previous month" at bounding box center [59, 151] width 8 height 15
select select "8"
click at [120, 193] on span "1" at bounding box center [122, 198] width 15 height 15
click at [155, 259] on span "31" at bounding box center [153, 260] width 15 height 15
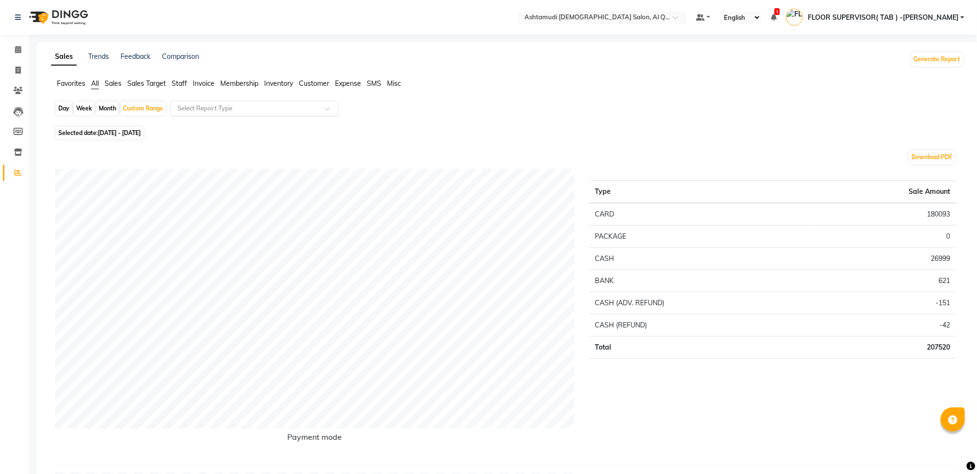
click at [256, 108] on input "text" at bounding box center [244, 109] width 139 height 10
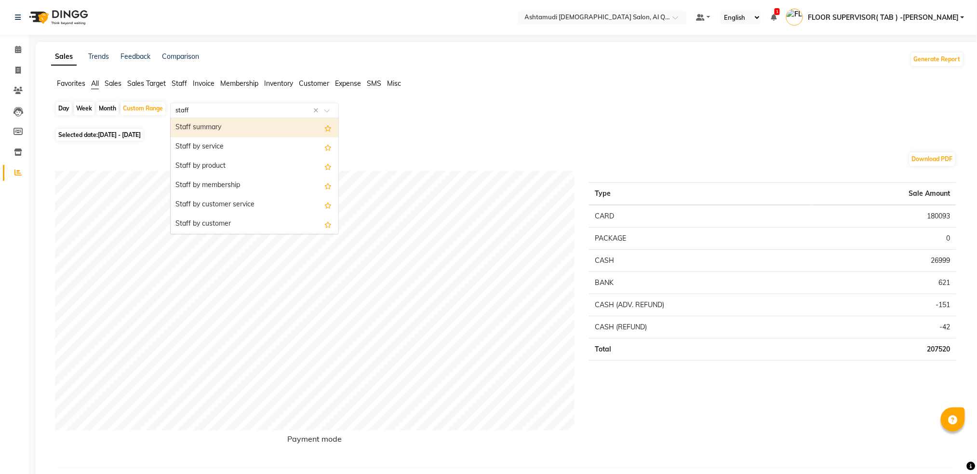
type input "staff c"
click at [252, 124] on div "Staff combined summary" at bounding box center [255, 127] width 168 height 19
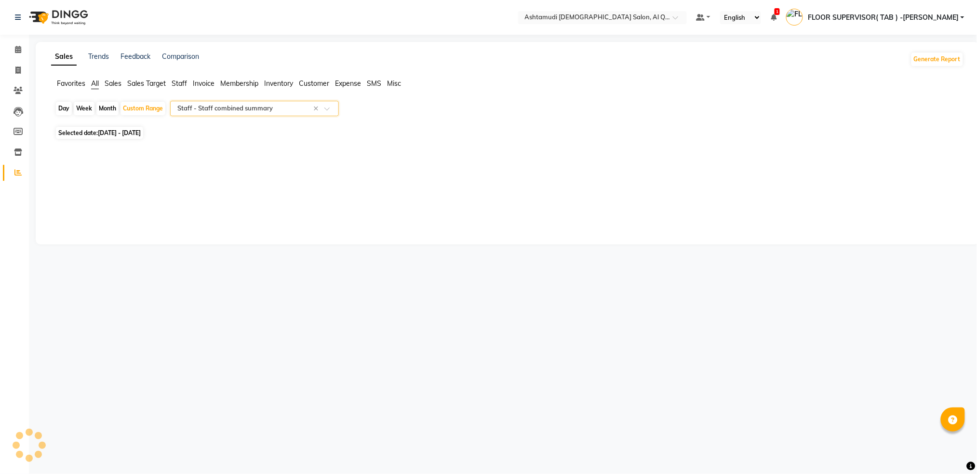
select select "full_report"
select select "csv"
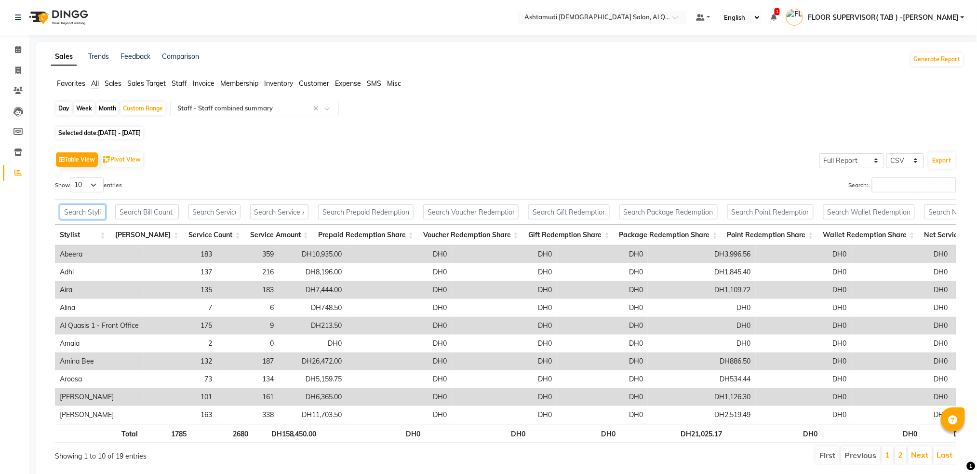
click at [78, 211] on input "text" at bounding box center [83, 211] width 46 height 15
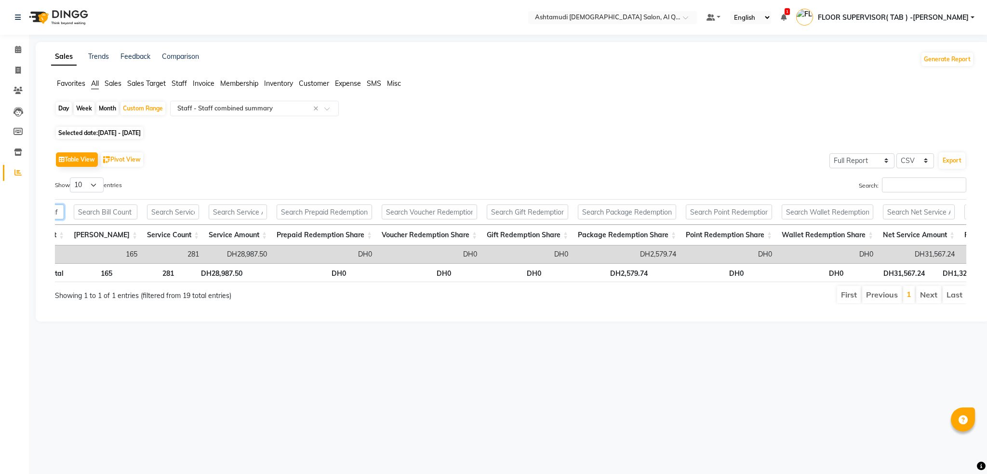
scroll to position [0, 173]
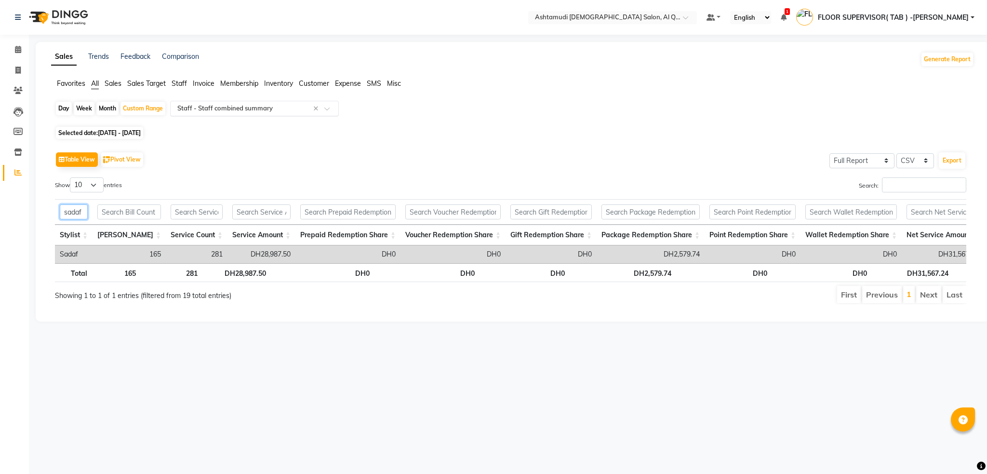
type input "sadaf"
click at [260, 111] on input "text" at bounding box center [244, 109] width 139 height 10
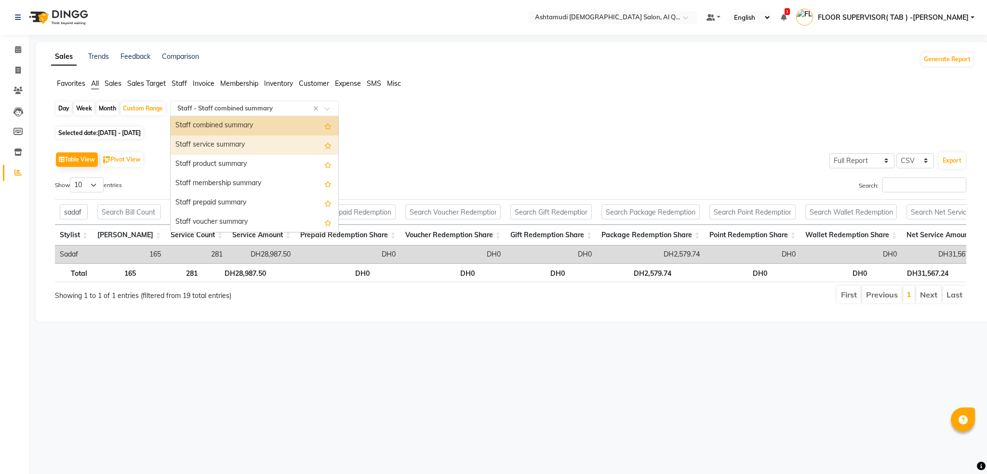
click at [254, 142] on div "Staff service summary" at bounding box center [255, 144] width 168 height 19
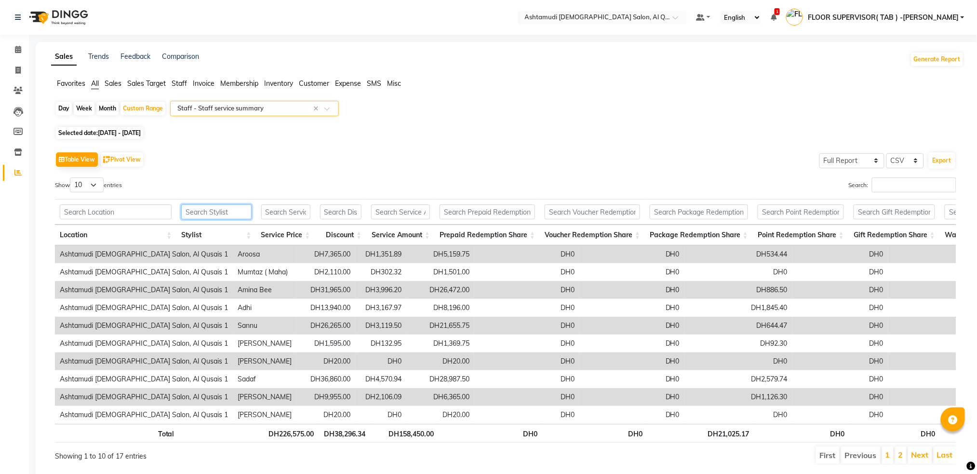
click at [232, 210] on input "text" at bounding box center [216, 211] width 70 height 15
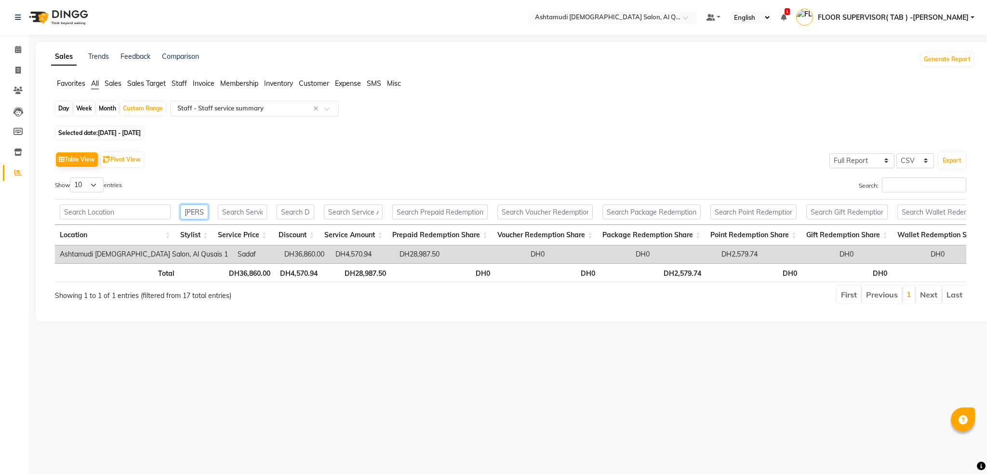
type input "[PERSON_NAME]"
click at [247, 108] on input "text" at bounding box center [244, 109] width 139 height 10
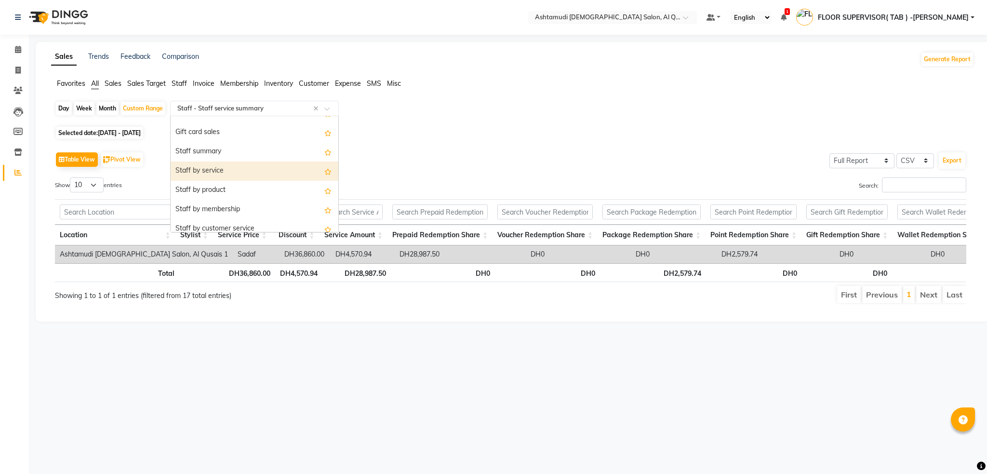
click at [242, 172] on div "Staff by service" at bounding box center [255, 171] width 168 height 19
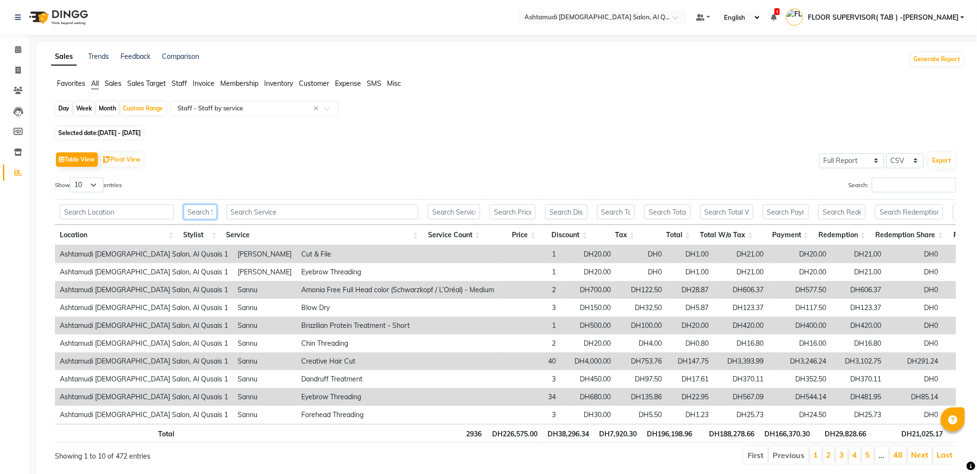
click at [198, 212] on input "text" at bounding box center [200, 211] width 33 height 15
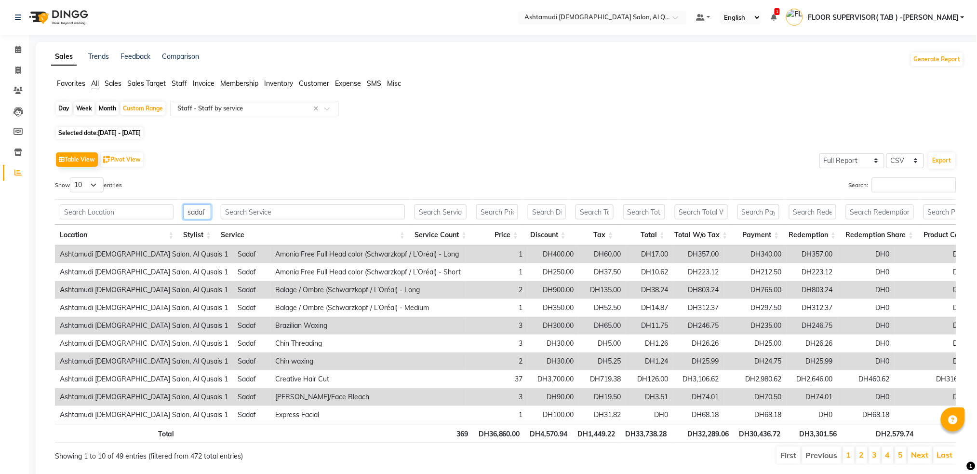
scroll to position [0, 20]
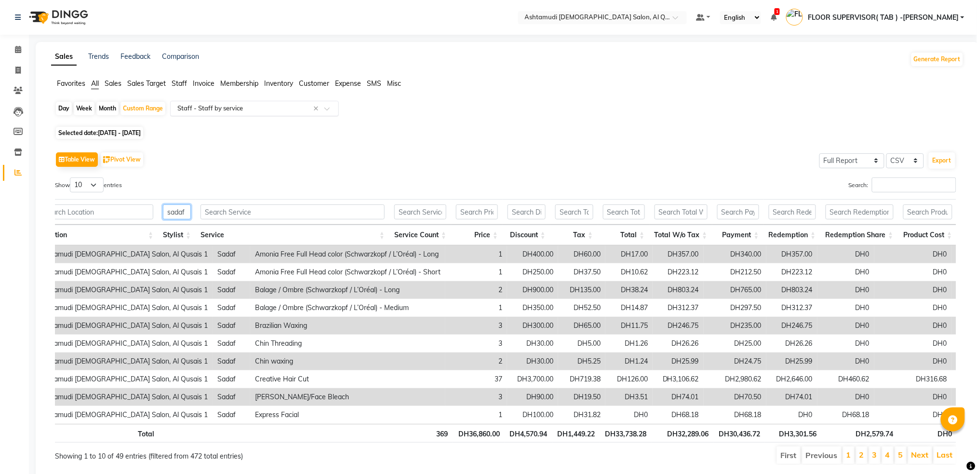
type input "sadaf"
click at [254, 114] on div "Select Report Type × Staff - Staff by service ×" at bounding box center [254, 108] width 169 height 15
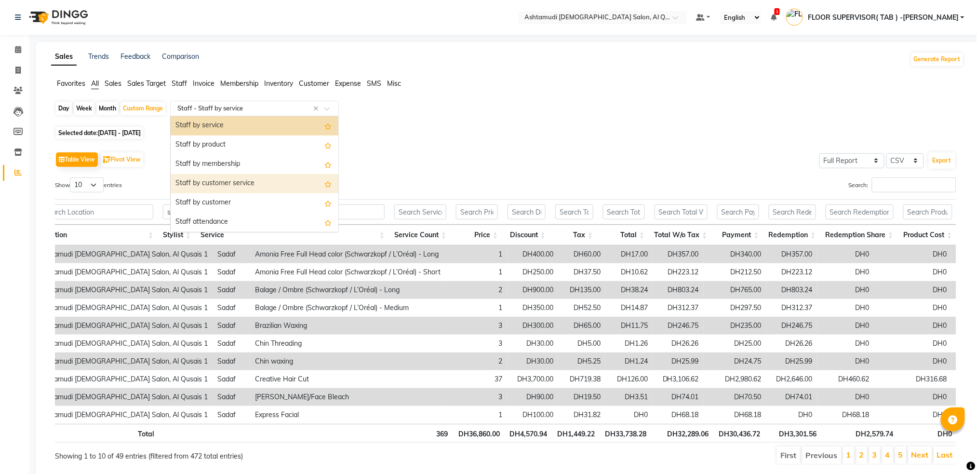
scroll to position [0, 0]
click at [236, 180] on div "Service sales" at bounding box center [255, 183] width 168 height 19
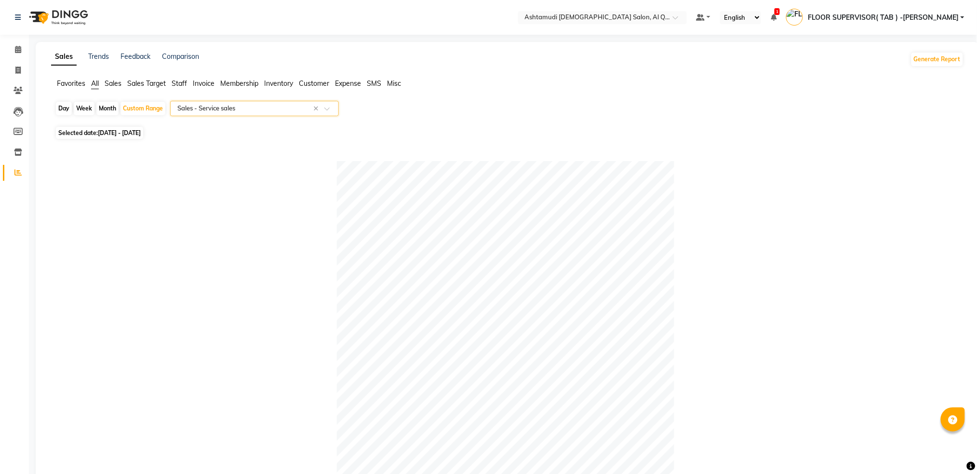
click at [264, 108] on input "text" at bounding box center [244, 109] width 139 height 10
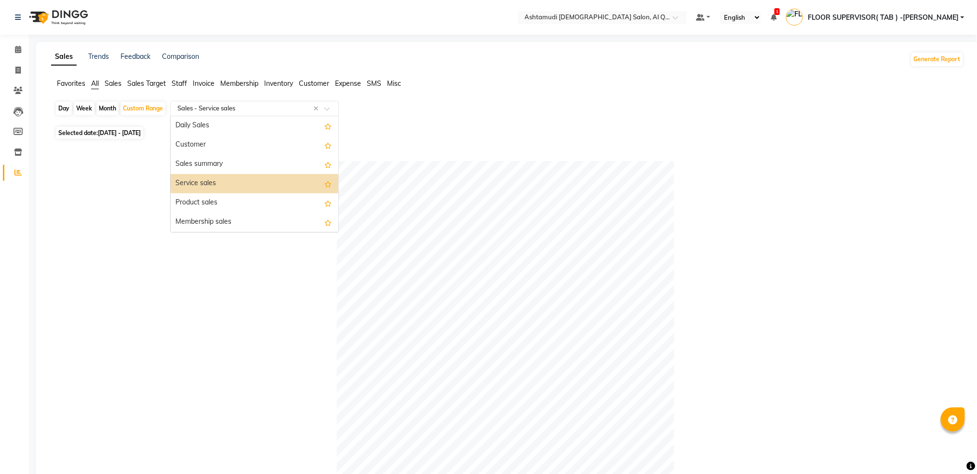
click at [174, 79] on span "Staff" at bounding box center [179, 83] width 15 height 9
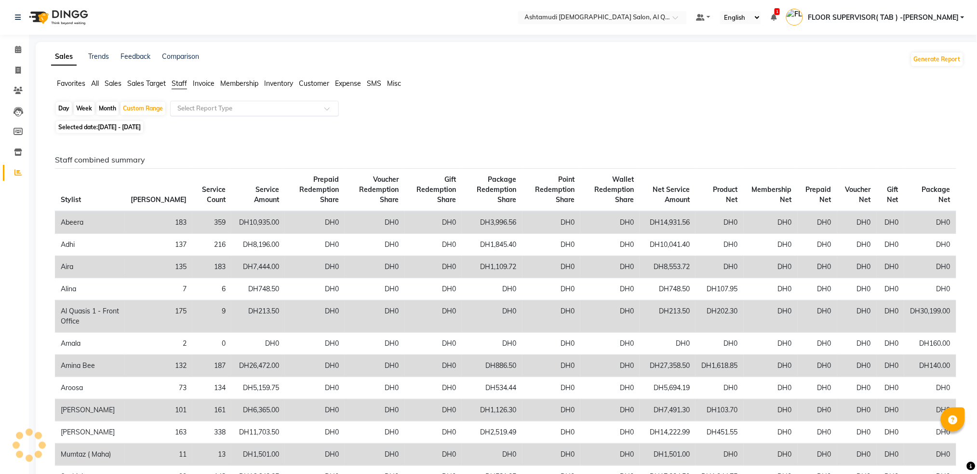
click at [212, 108] on input "text" at bounding box center [244, 109] width 139 height 10
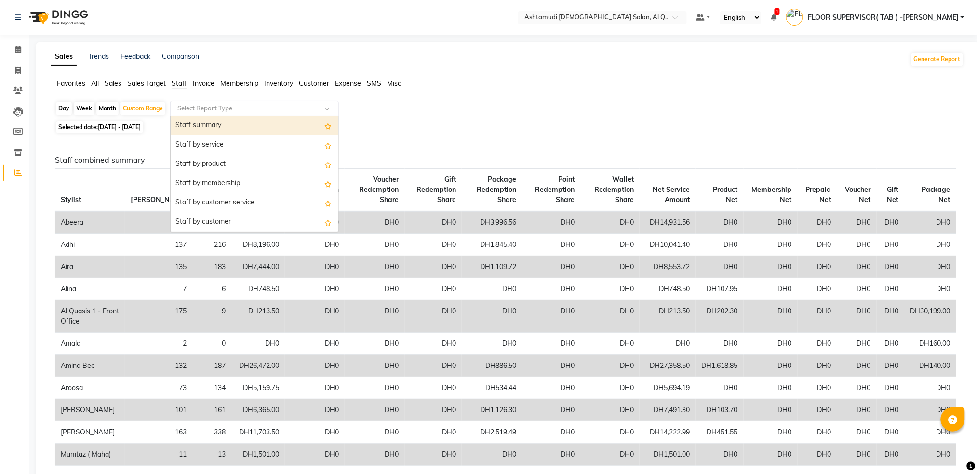
click at [217, 128] on div "Staff summary" at bounding box center [255, 125] width 168 height 19
select select "full_report"
select select "csv"
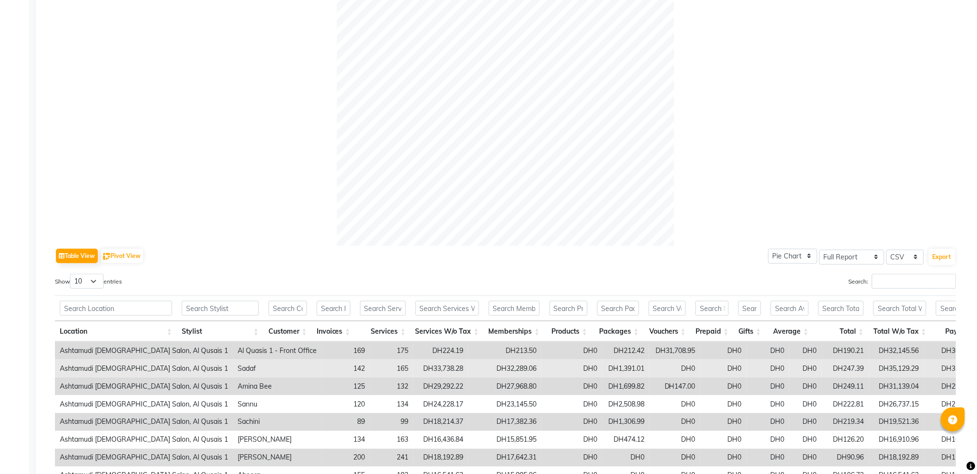
scroll to position [257, 0]
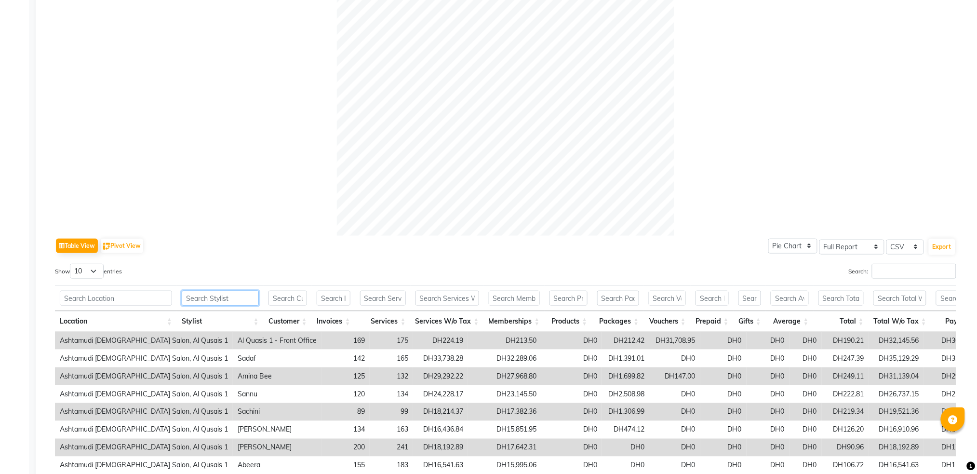
click at [220, 292] on input "text" at bounding box center [220, 298] width 77 height 15
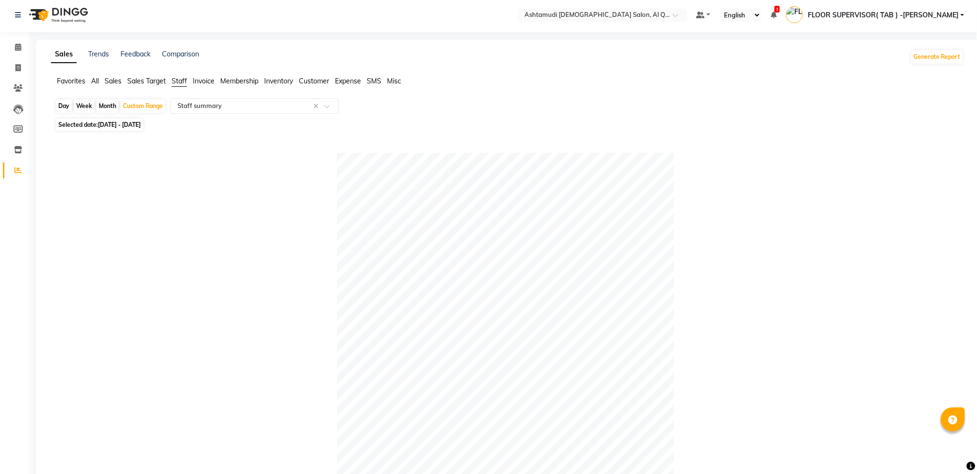
scroll to position [0, 0]
type input "sadaf"
click at [290, 98] on app-reports "Favorites All Sales Sales Target Staff Invoice Membership Inventory Customer Ex…" at bounding box center [507, 367] width 925 height 577
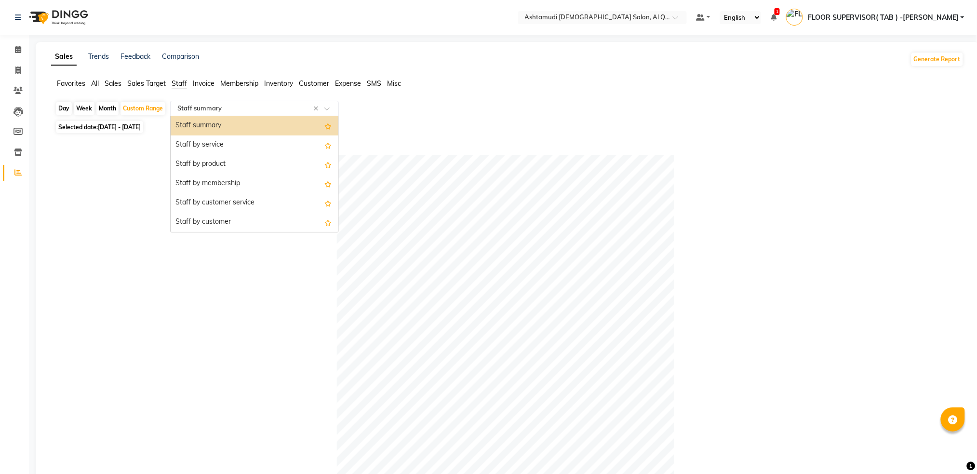
click at [288, 104] on input "text" at bounding box center [244, 109] width 139 height 10
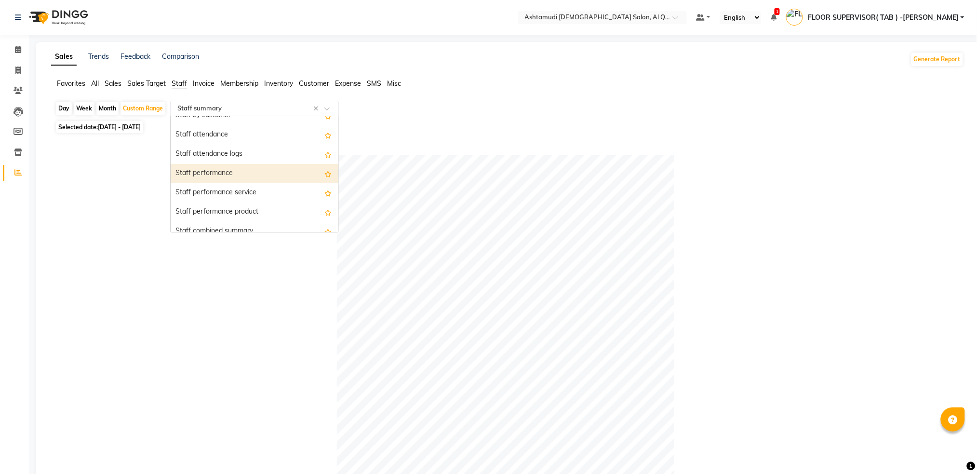
scroll to position [193, 0]
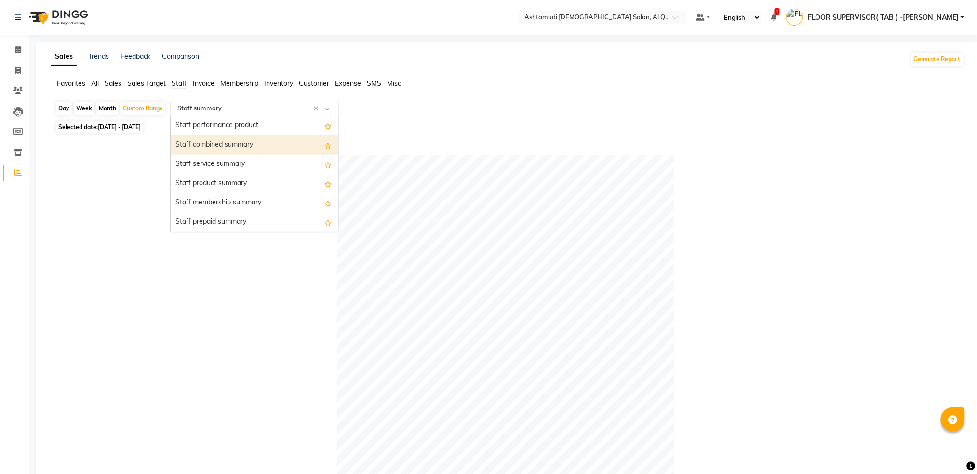
click at [272, 143] on div "Staff combined summary" at bounding box center [255, 144] width 168 height 19
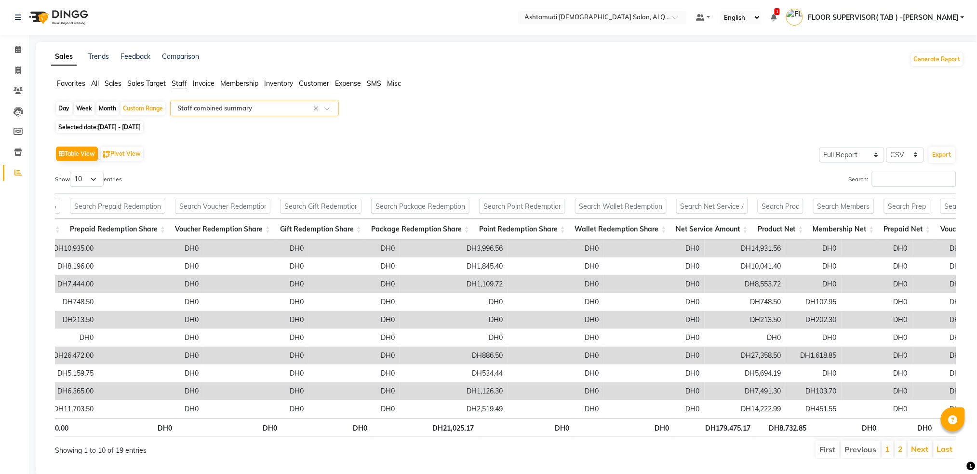
scroll to position [0, 323]
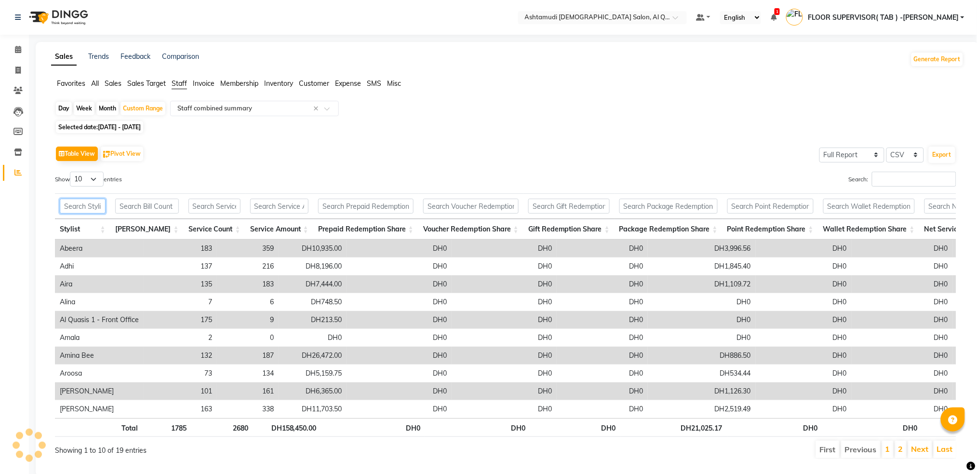
click at [106, 212] on input "text" at bounding box center [83, 206] width 46 height 15
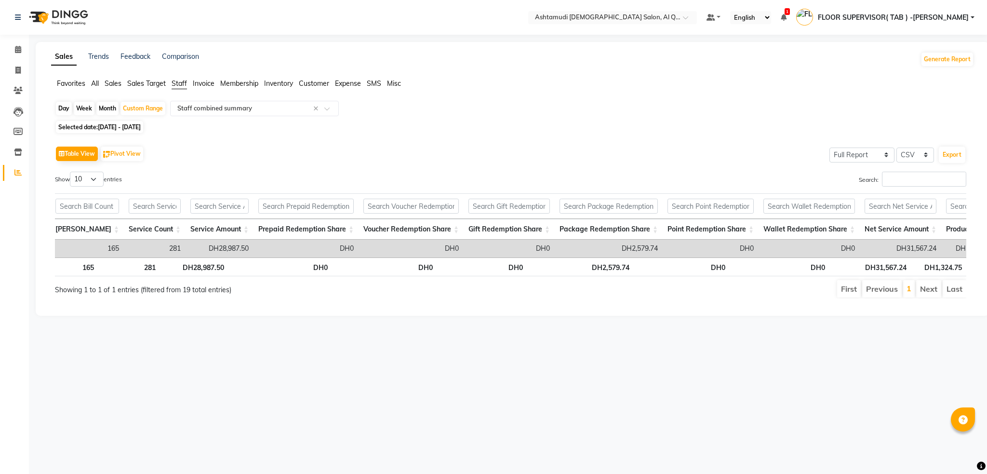
scroll to position [0, 126]
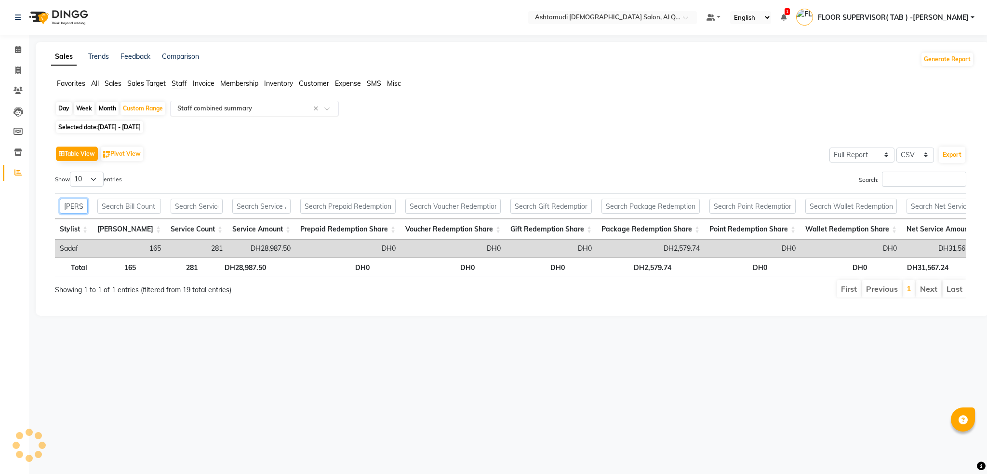
type input "[PERSON_NAME]"
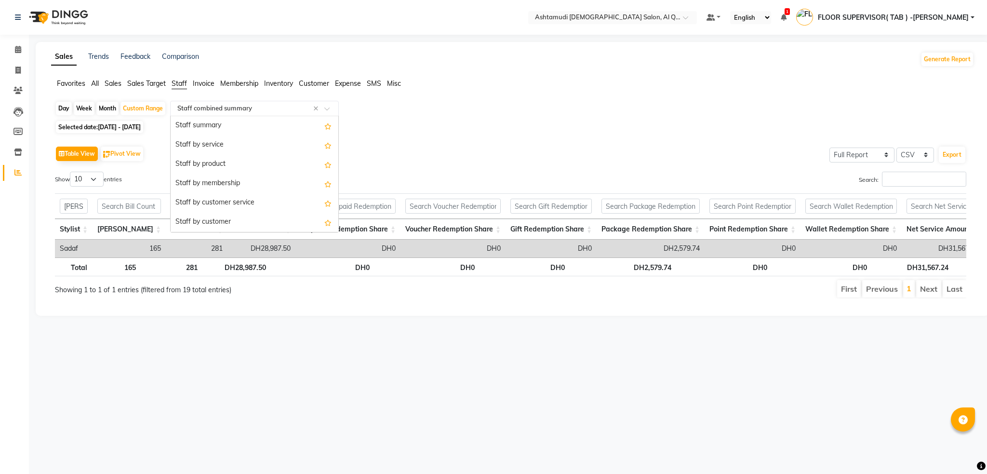
click at [259, 110] on input "text" at bounding box center [244, 109] width 139 height 10
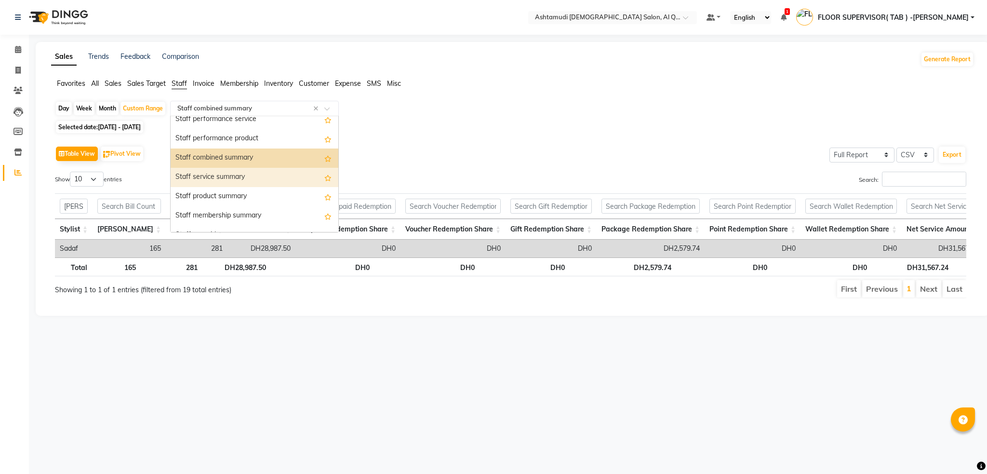
click at [247, 179] on div "Staff service summary" at bounding box center [255, 177] width 168 height 19
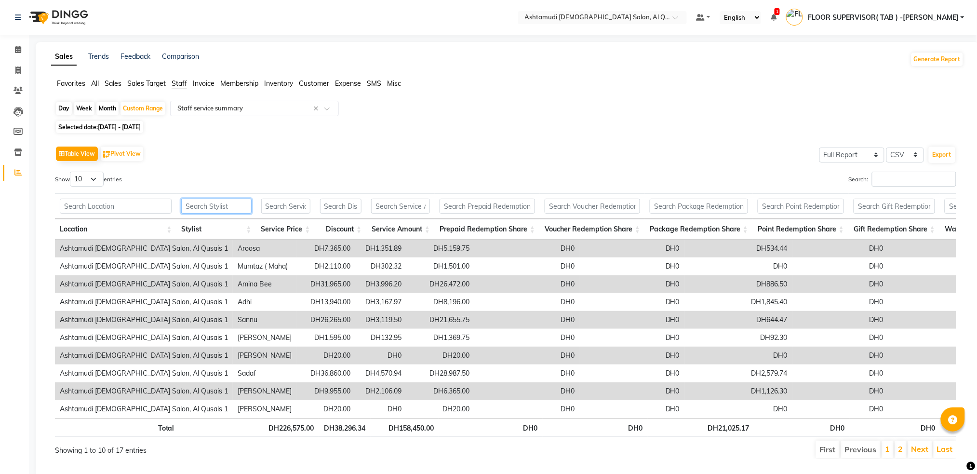
click at [216, 202] on input "text" at bounding box center [216, 206] width 70 height 15
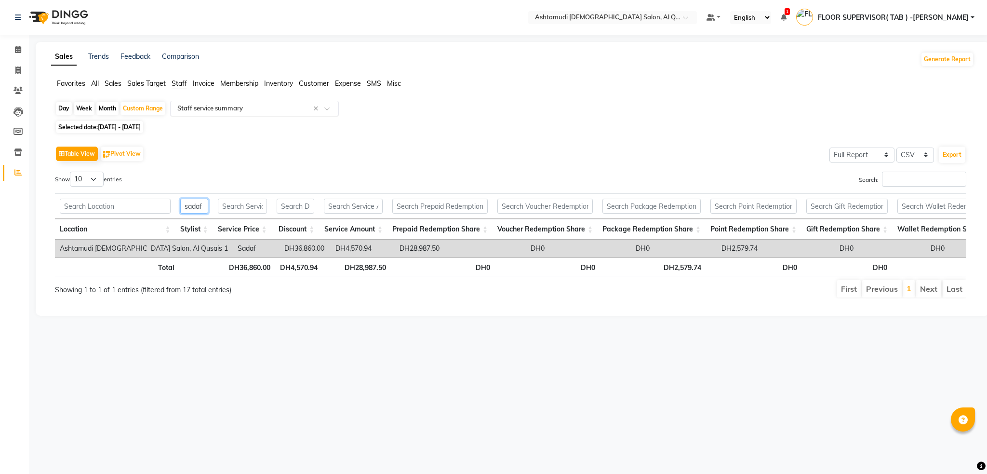
type input "sadaf"
click at [237, 108] on input "text" at bounding box center [244, 109] width 139 height 10
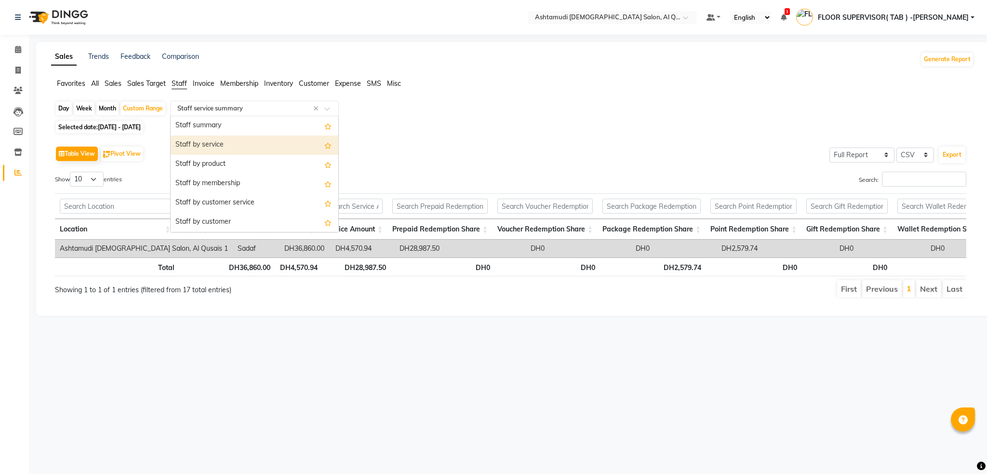
click at [226, 143] on div "Staff by service" at bounding box center [255, 144] width 168 height 19
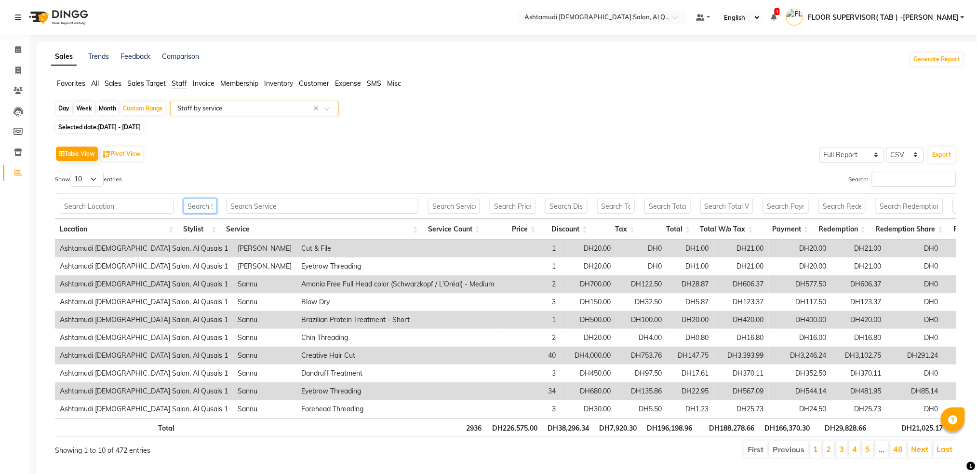
click at [196, 209] on input "text" at bounding box center [200, 206] width 33 height 15
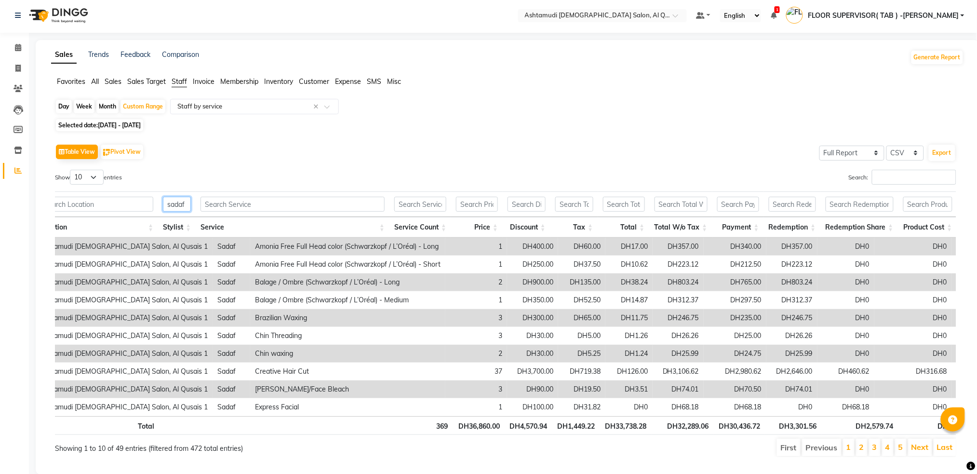
scroll to position [0, 0]
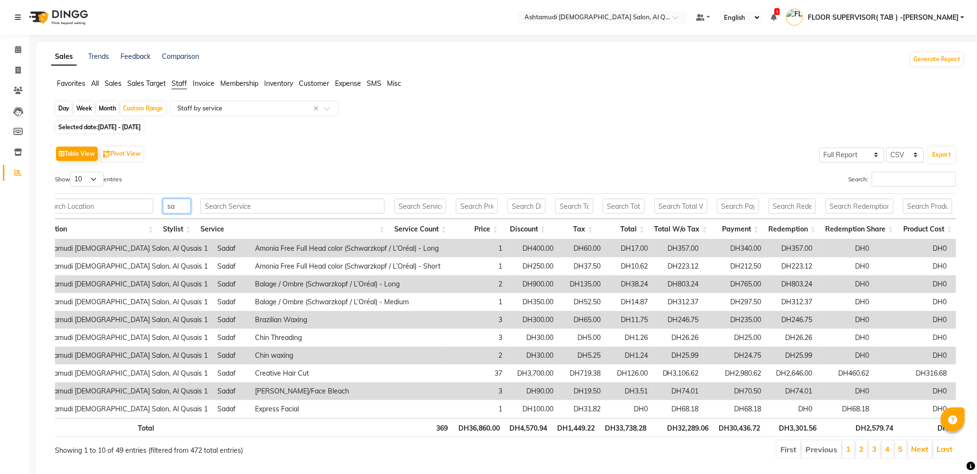
type input "s"
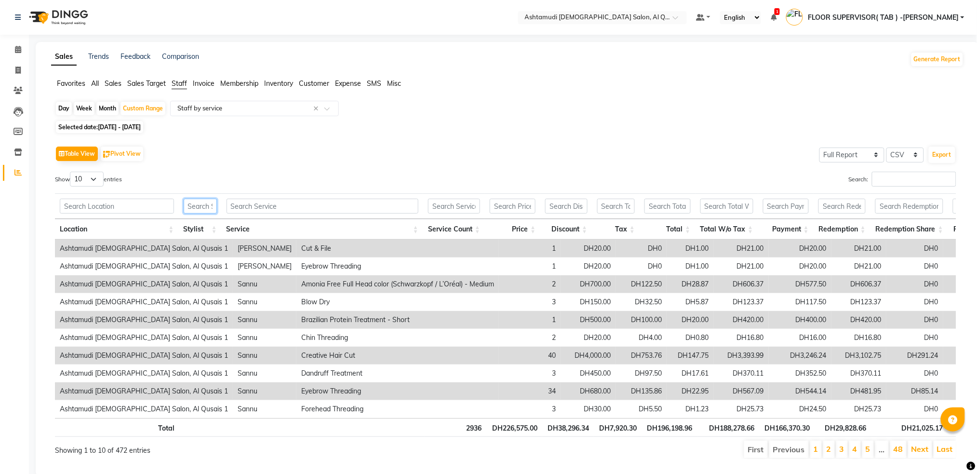
scroll to position [0, 50]
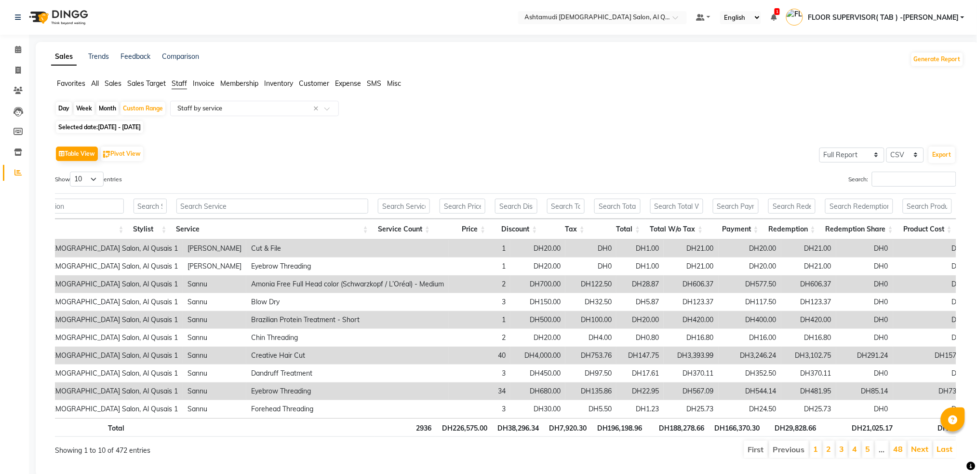
click at [75, 19] on img at bounding box center [58, 17] width 66 height 27
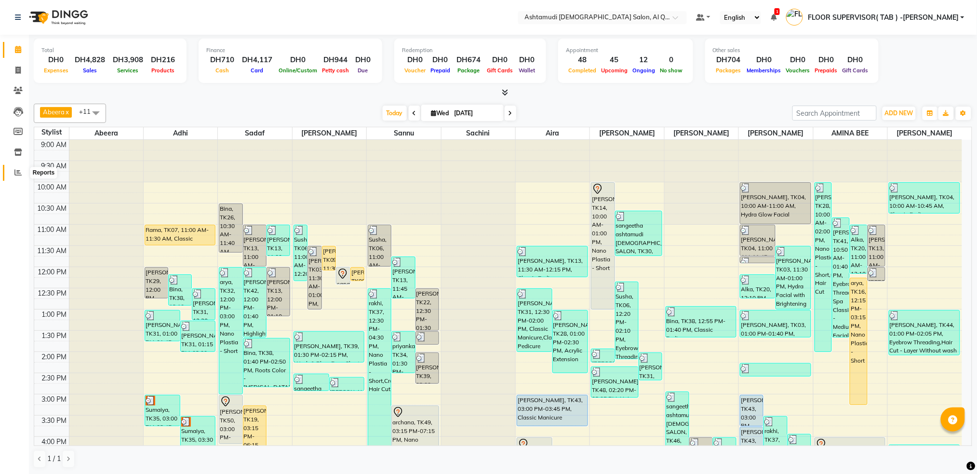
click at [18, 174] on icon at bounding box center [17, 172] width 7 height 7
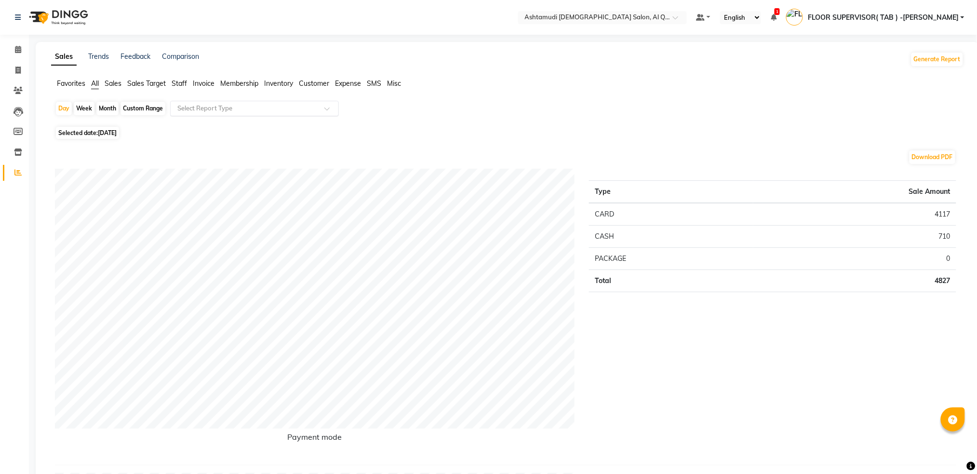
click at [269, 110] on input "text" at bounding box center [244, 109] width 139 height 10
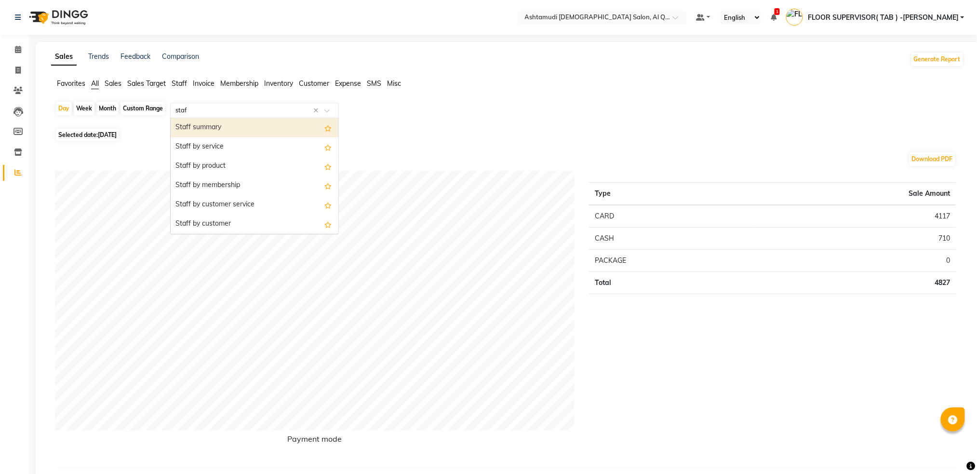
type input "staff"
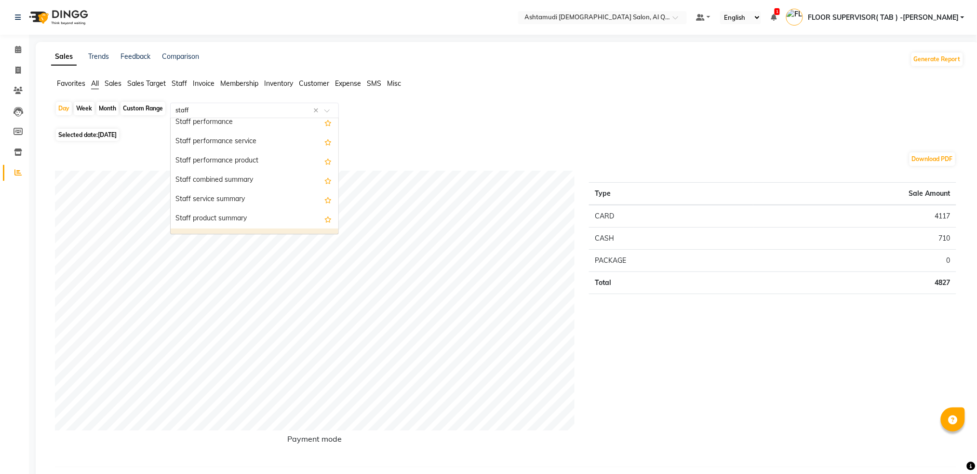
scroll to position [128, 0]
click at [264, 213] on div "Staff combined summary" at bounding box center [255, 211] width 168 height 19
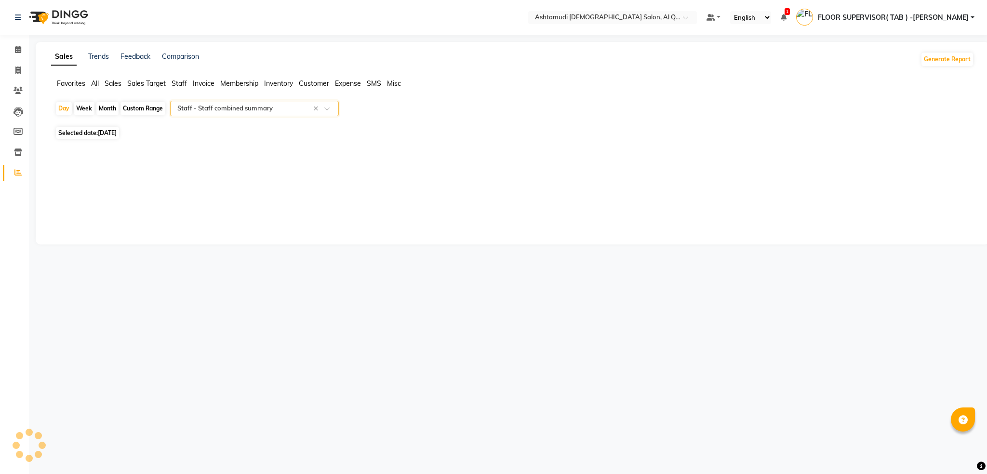
select select "full_report"
select select "csv"
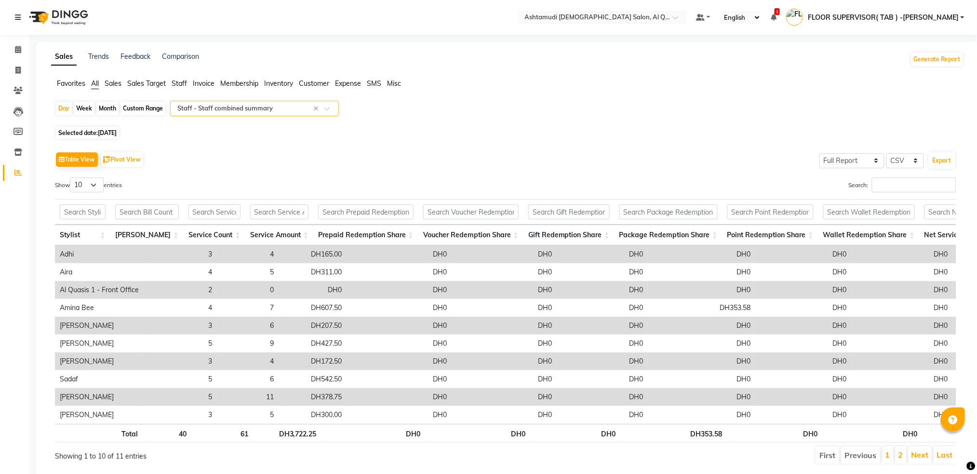
click at [147, 112] on div "Custom Range" at bounding box center [143, 108] width 45 height 13
select select "9"
select select "2025"
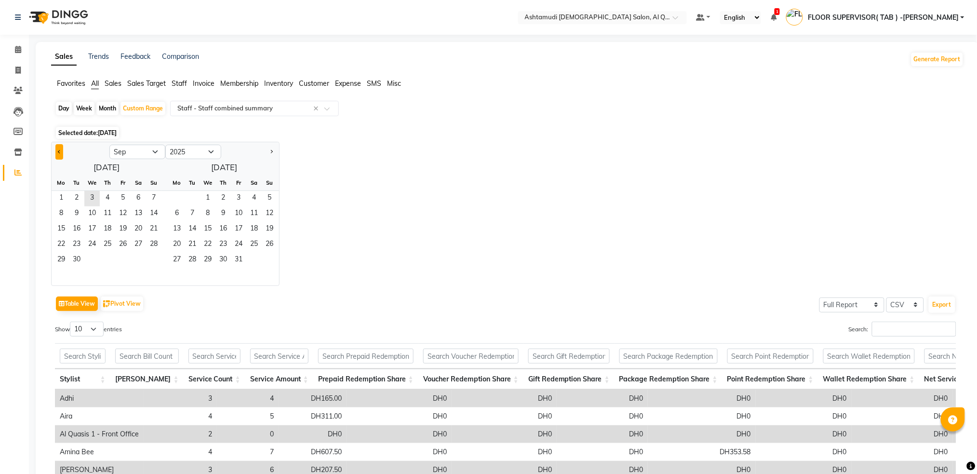
click at [55, 155] on button "Previous month" at bounding box center [59, 151] width 8 height 15
select select "8"
click at [126, 199] on span "1" at bounding box center [122, 198] width 15 height 15
click at [159, 258] on span "31" at bounding box center [153, 260] width 15 height 15
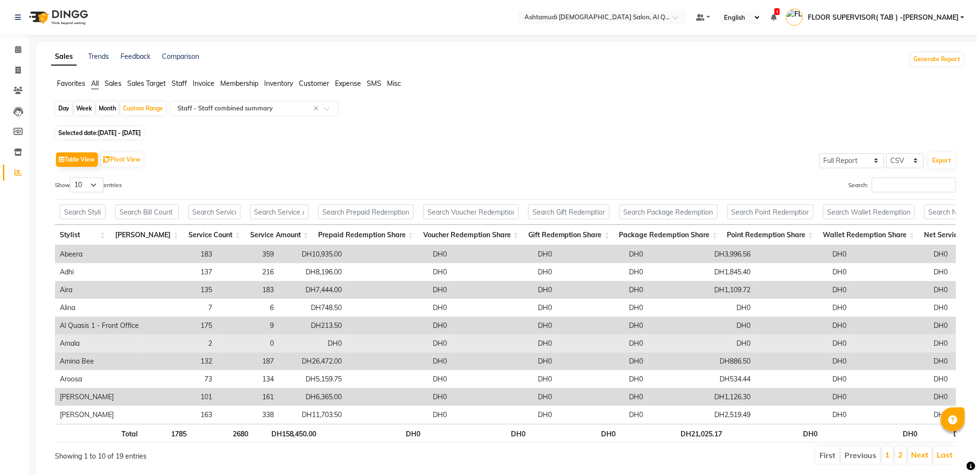
scroll to position [42, 0]
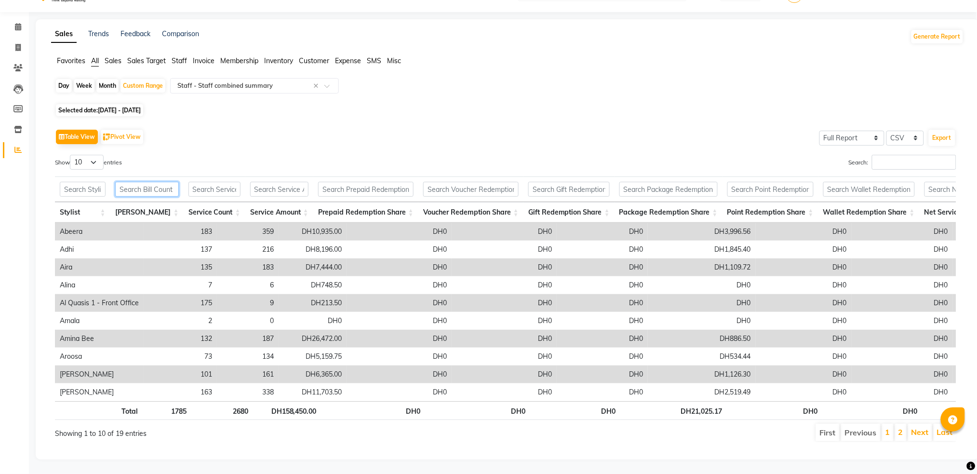
click at [171, 182] on input "text" at bounding box center [147, 189] width 64 height 15
click at [94, 182] on input "text" at bounding box center [83, 189] width 46 height 15
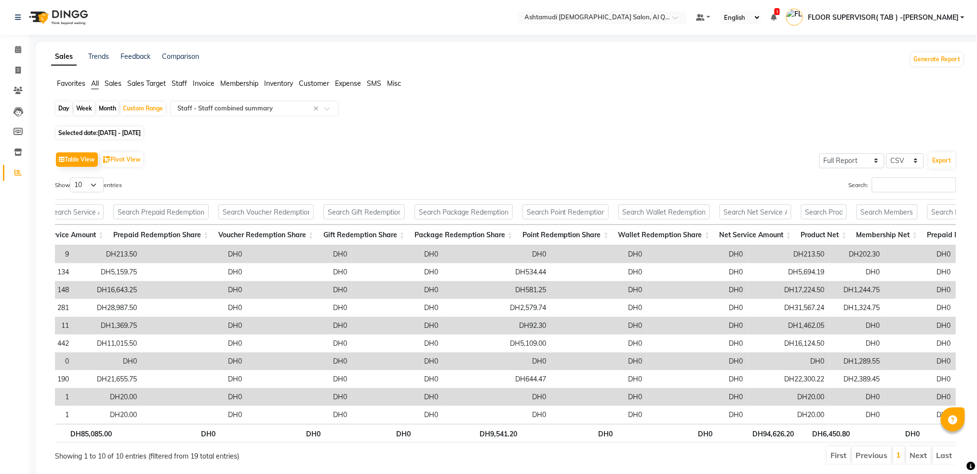
scroll to position [0, 283]
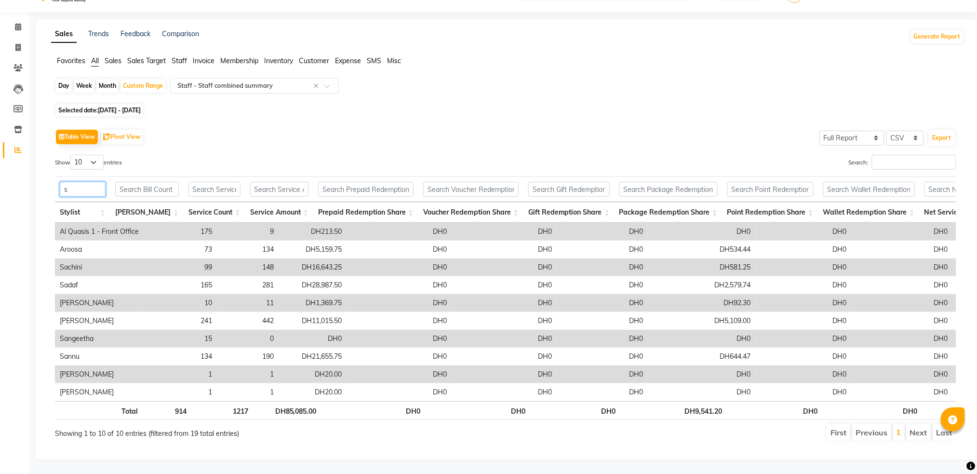
type input "s"
click at [269, 81] on input "text" at bounding box center [244, 86] width 139 height 10
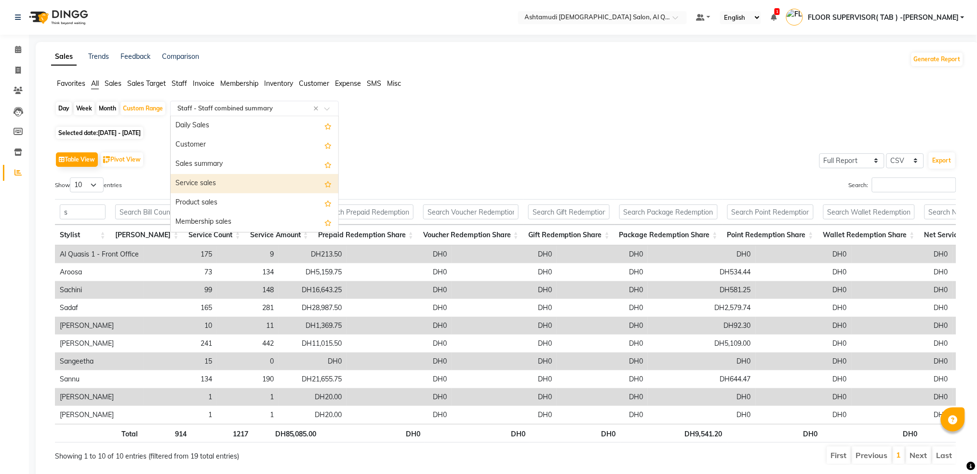
click at [219, 185] on div "Service sales" at bounding box center [255, 183] width 168 height 19
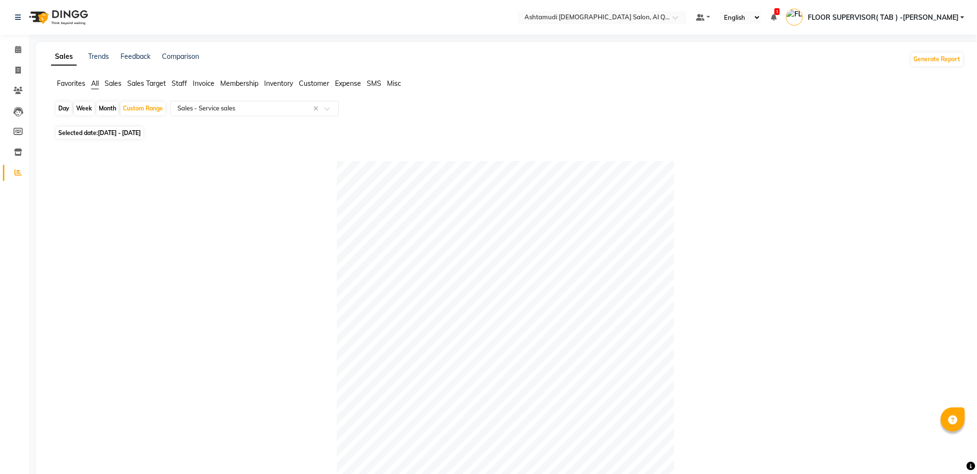
click at [177, 85] on span "Staff" at bounding box center [179, 83] width 15 height 9
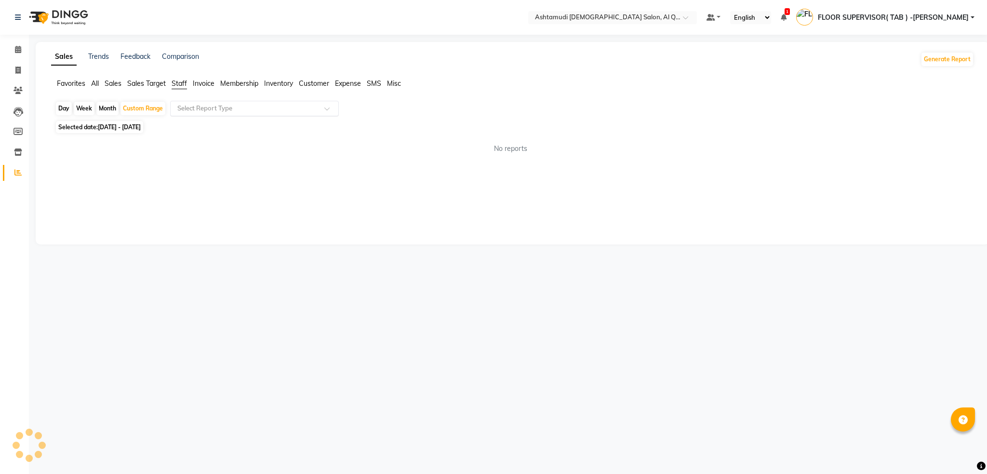
click at [209, 109] on input "text" at bounding box center [244, 109] width 139 height 10
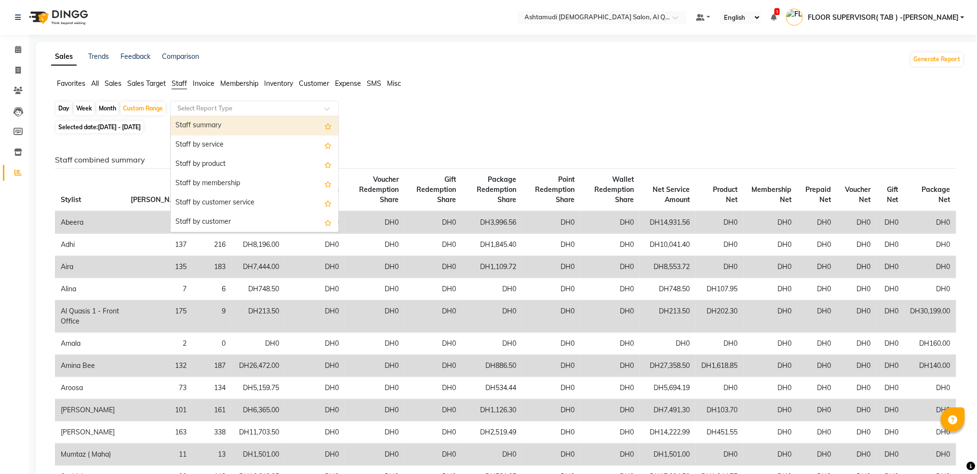
click at [209, 124] on div "Staff summary" at bounding box center [255, 125] width 168 height 19
select select "full_report"
select select "csv"
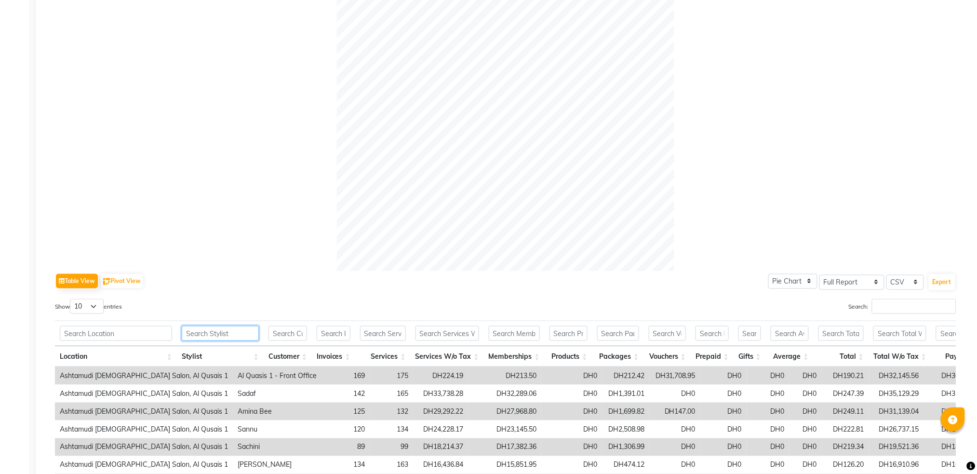
click at [228, 336] on input "text" at bounding box center [220, 333] width 77 height 15
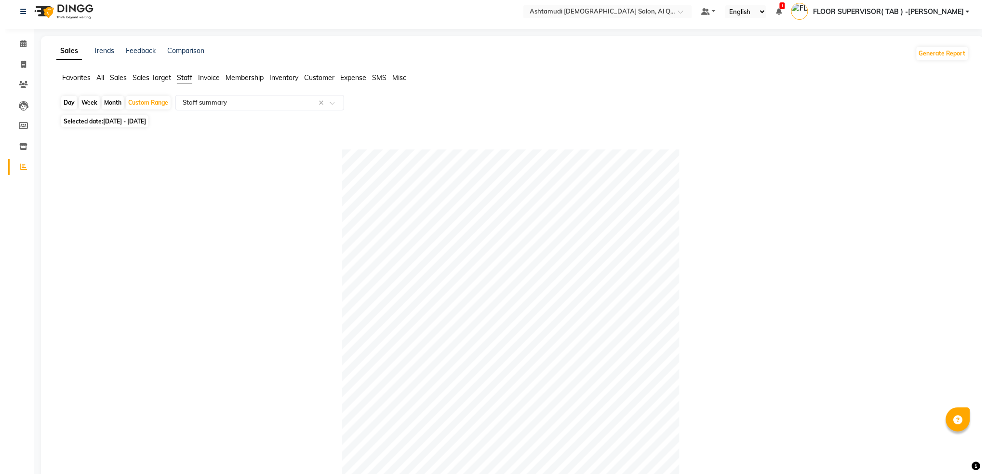
scroll to position [0, 0]
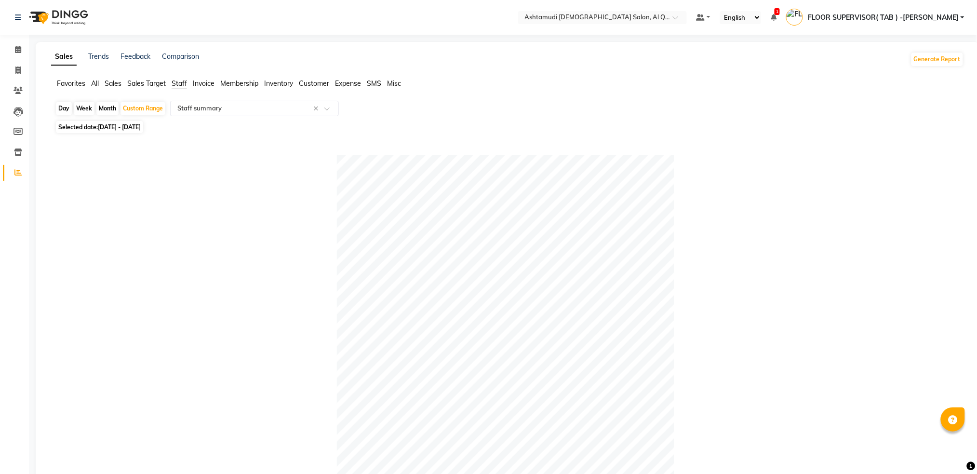
type input "sadaf"
click at [956, 14] on span "FLOOR SUPERVISOR( TAB ) -[PERSON_NAME]" at bounding box center [883, 18] width 151 height 10
click at [914, 66] on link "Sign out" at bounding box center [915, 69] width 88 height 15
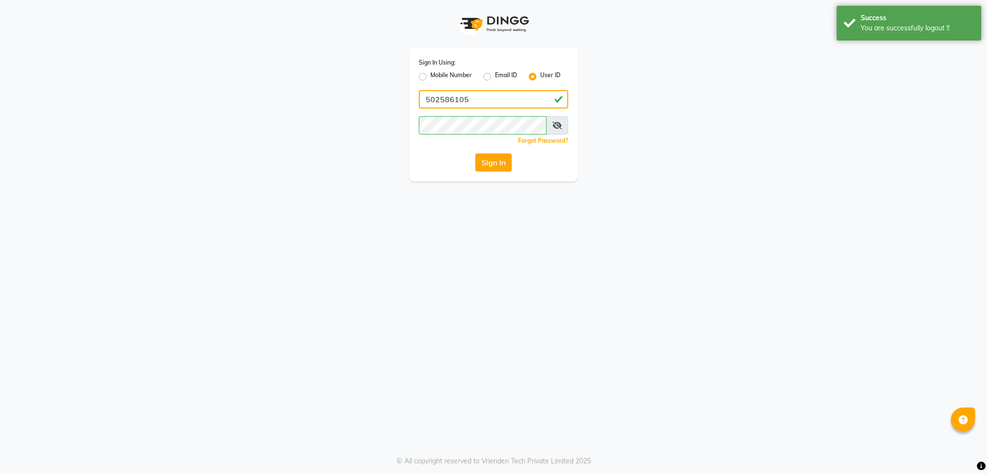
click at [514, 102] on input "502586105" at bounding box center [493, 99] width 149 height 18
click at [431, 79] on label "Mobile Number" at bounding box center [451, 77] width 41 height 12
click at [431, 77] on input "Mobile Number" at bounding box center [434, 74] width 6 height 6
radio input "true"
radio input "false"
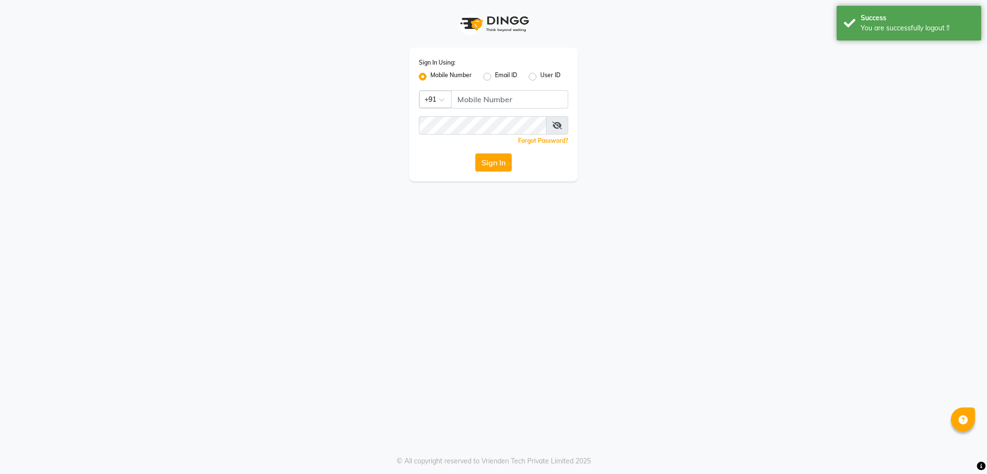
click at [440, 96] on div "Country Code × +91" at bounding box center [435, 99] width 32 height 17
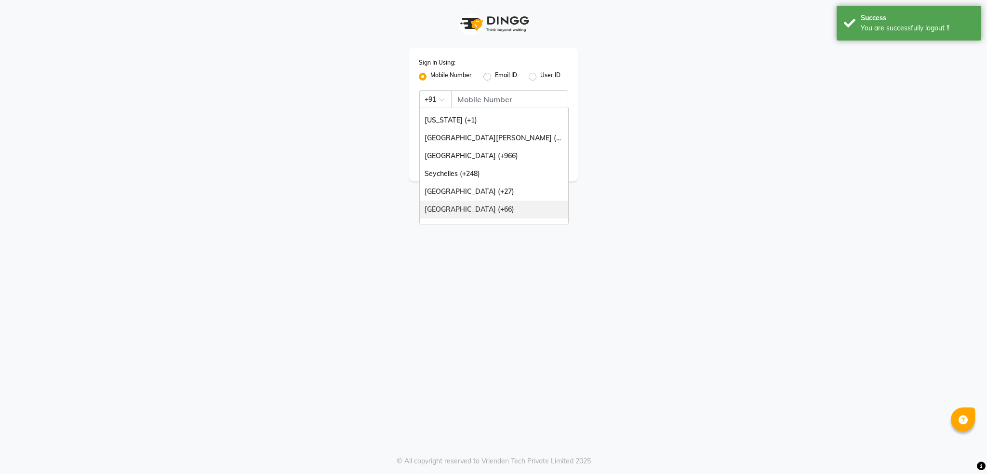
scroll to position [241, 0]
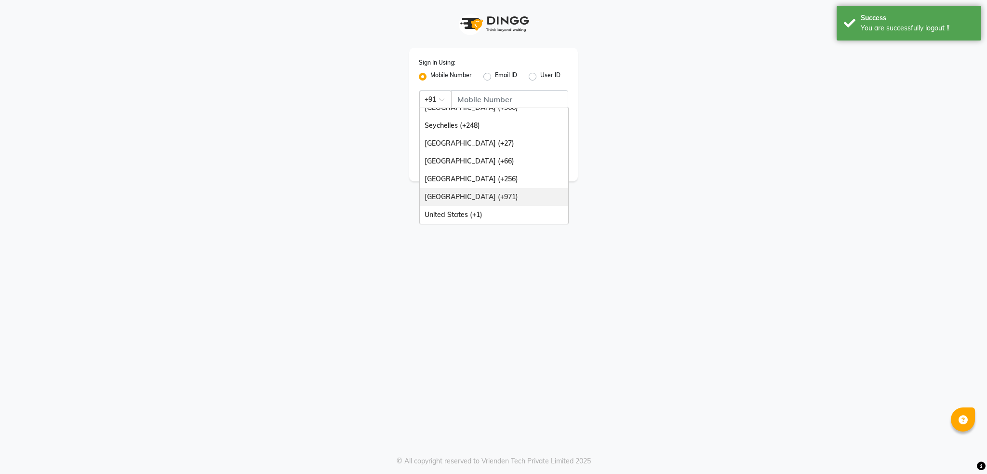
click at [468, 196] on div "[GEOGRAPHIC_DATA] (+971)" at bounding box center [494, 197] width 148 height 18
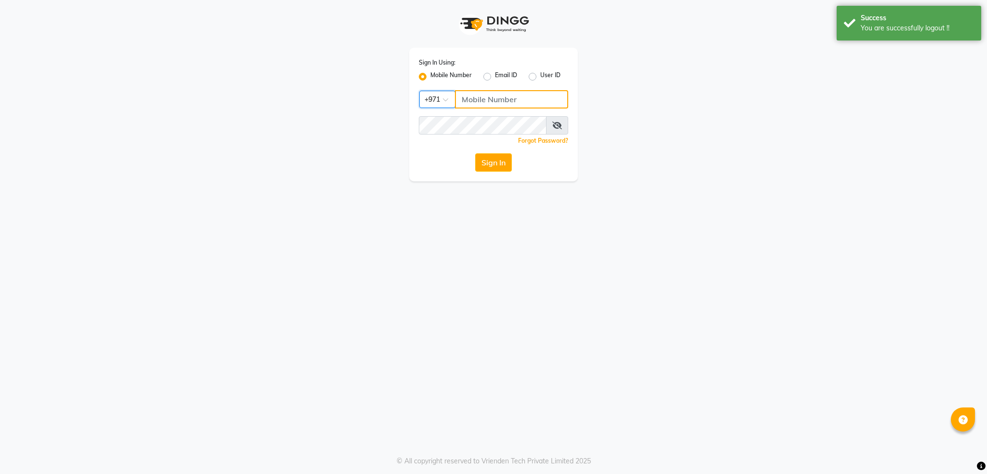
click at [486, 95] on input "Username" at bounding box center [511, 99] width 113 height 18
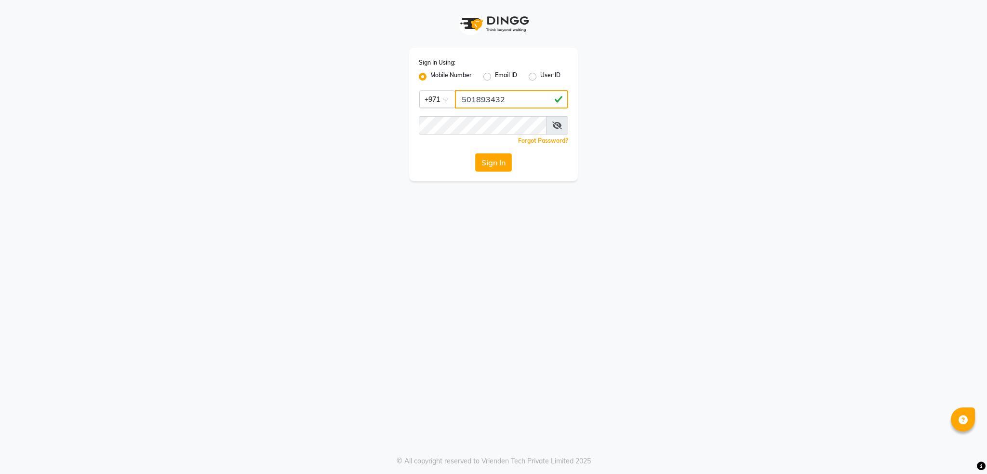
type input "501893432"
click at [428, 257] on div "Sign In Using: Mobile Number Email ID User ID Country Code × [PHONE_NUMBER] Rem…" at bounding box center [493, 237] width 987 height 474
click at [490, 163] on button "Sign In" at bounding box center [493, 162] width 37 height 18
